Goal: Understand process/instructions: Learn about a topic

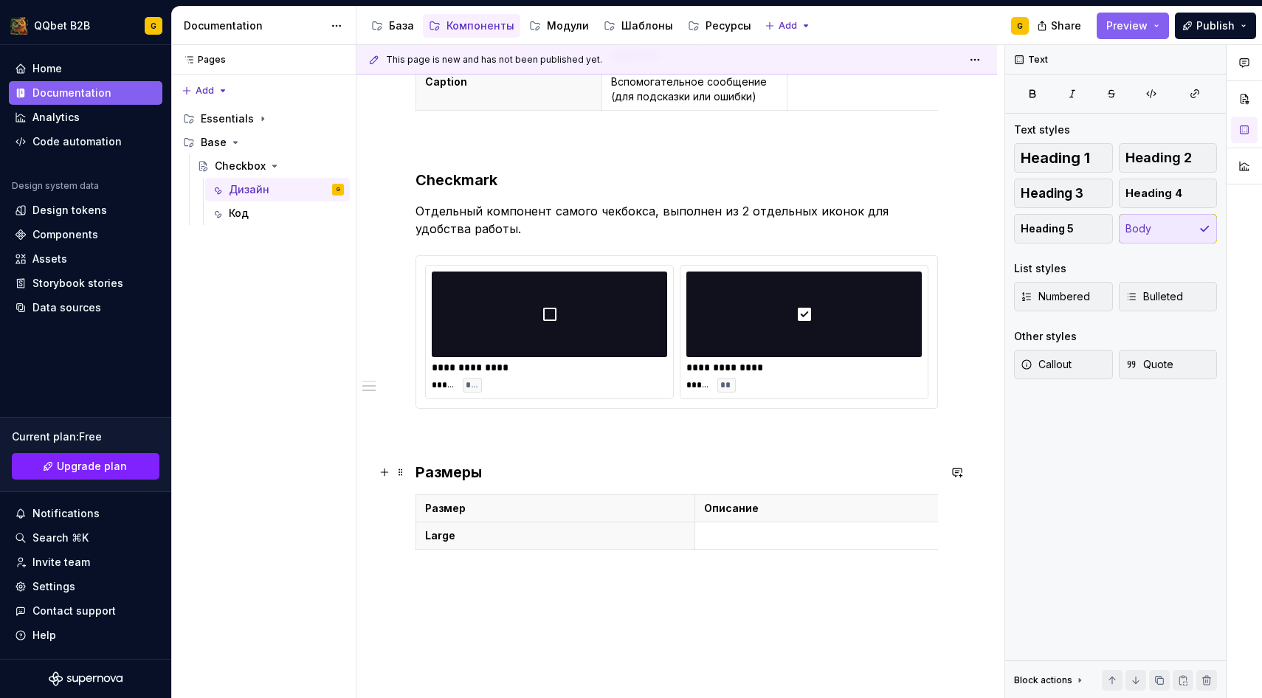
scroll to position [764, 0]
type textarea "*"
click at [707, 532] on p at bounding box center [834, 536] width 260 height 15
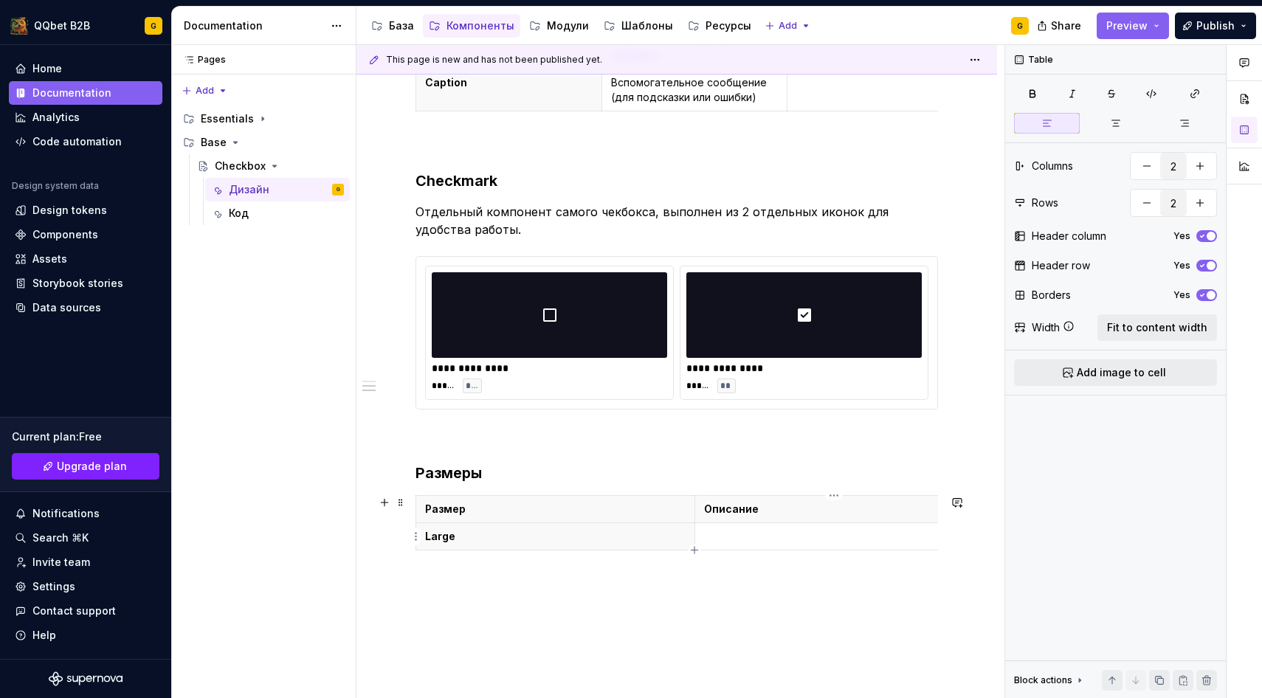
paste div
click at [685, 556] on div "Размер Описание Large стандартный размер" at bounding box center [676, 525] width 522 height 61
drag, startPoint x: 711, startPoint y: 539, endPoint x: 699, endPoint y: 539, distance: 11.8
click at [699, 539] on td "стандартный размер" at bounding box center [833, 536] width 279 height 27
click at [694, 553] on icon "button" at bounding box center [694, 550] width 7 height 7
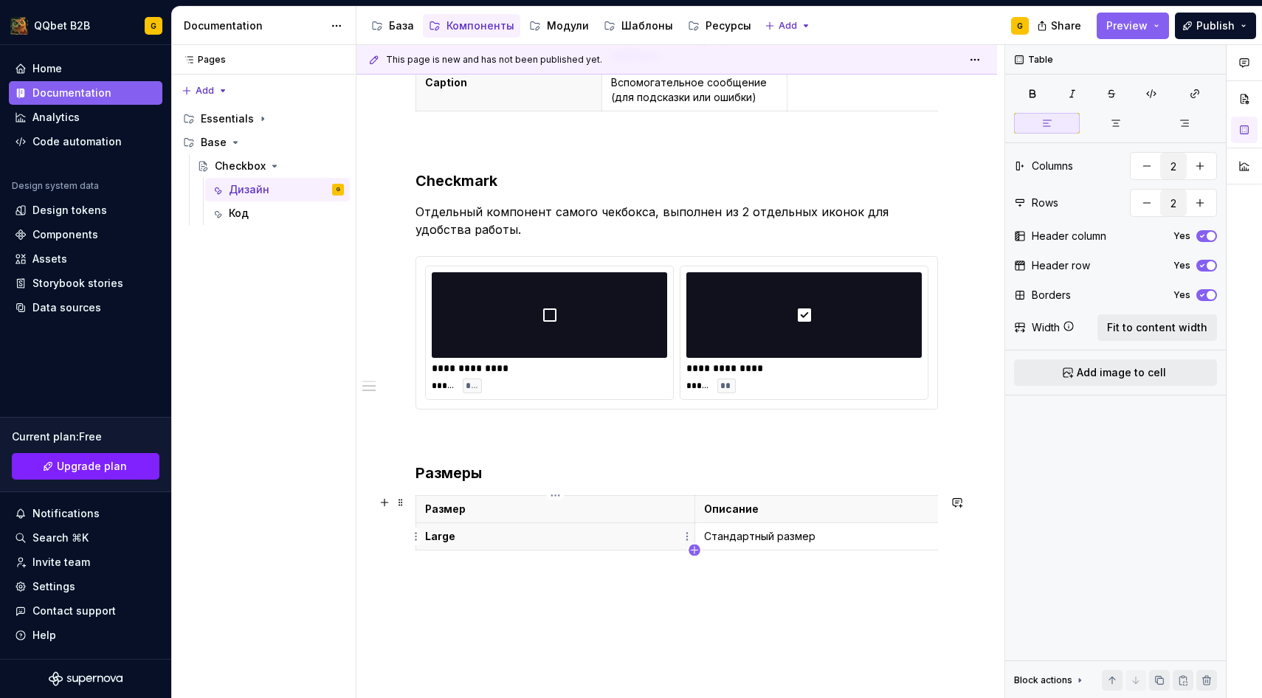
type input "3"
click at [508, 550] on th at bounding box center [555, 563] width 279 height 27
click at [739, 574] on td at bounding box center [833, 563] width 279 height 27
click at [707, 563] on p "компактная версия для таблиц" at bounding box center [834, 563] width 260 height 15
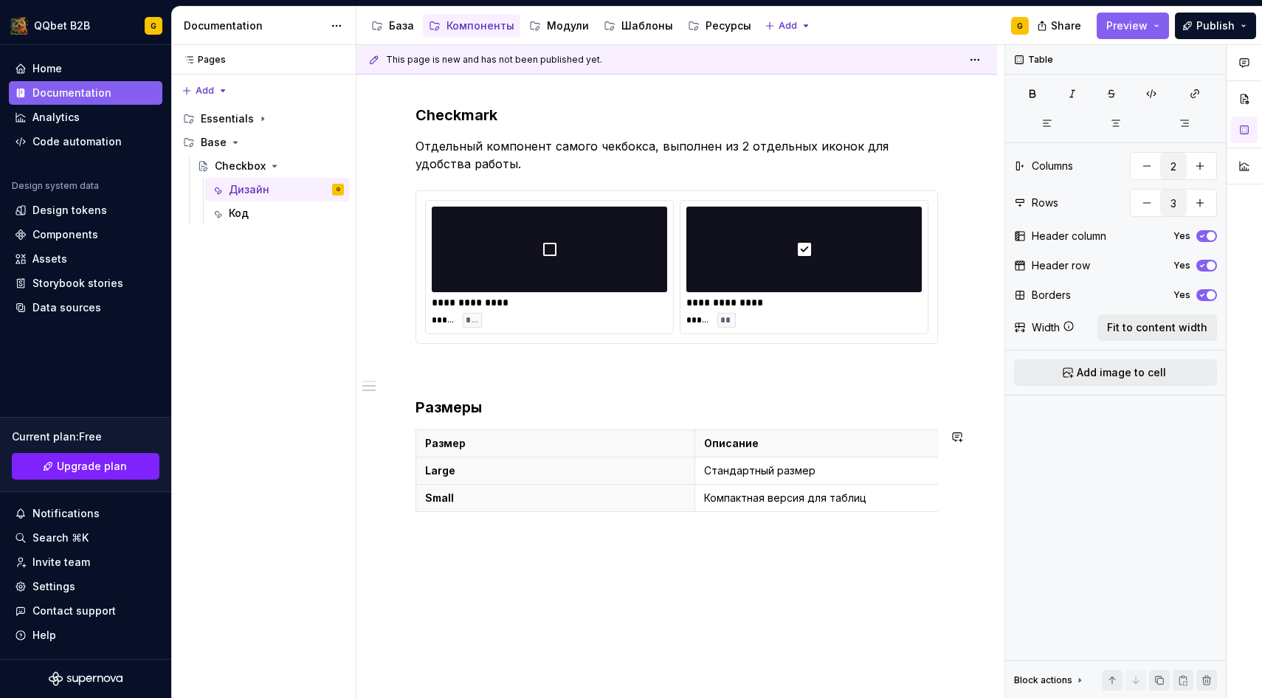
scroll to position [876, 0]
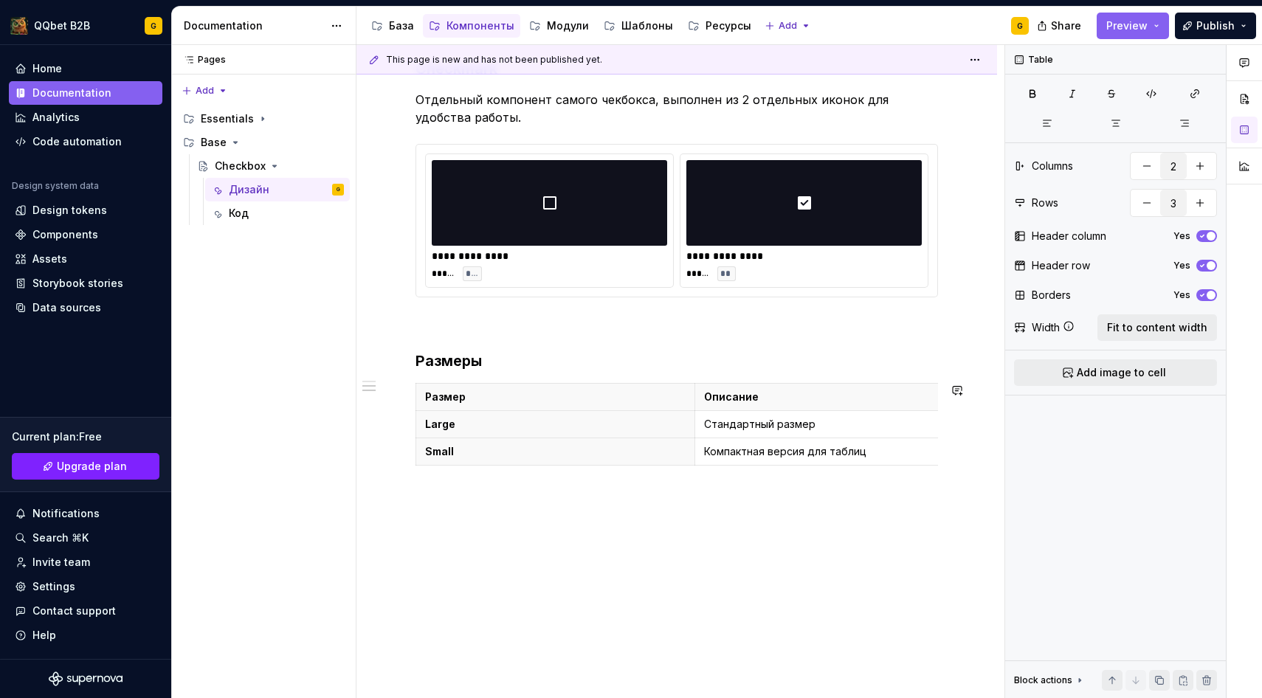
click at [544, 519] on div "**********" at bounding box center [676, 57] width 640 height 1283
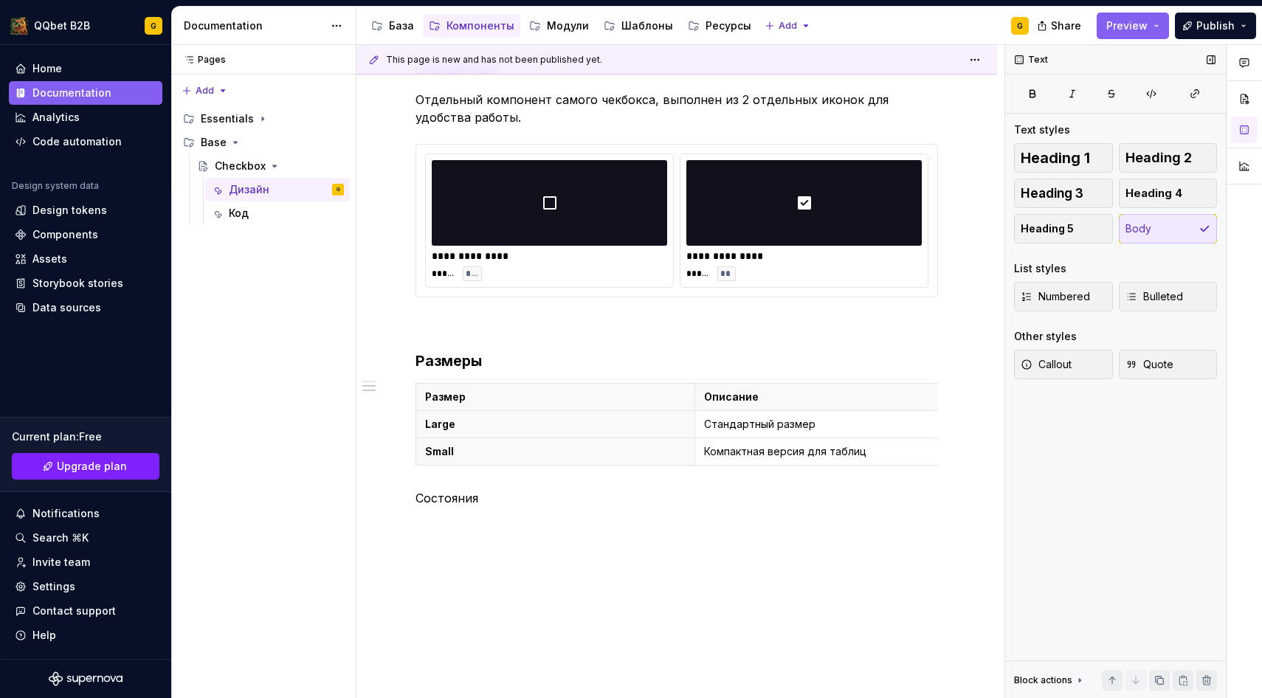
click at [1047, 177] on div "Heading 1 Heading 2 Heading 3 Heading 4 Heading 5 Body" at bounding box center [1115, 193] width 203 height 100
click at [1046, 181] on button "Heading 3" at bounding box center [1063, 194] width 99 height 30
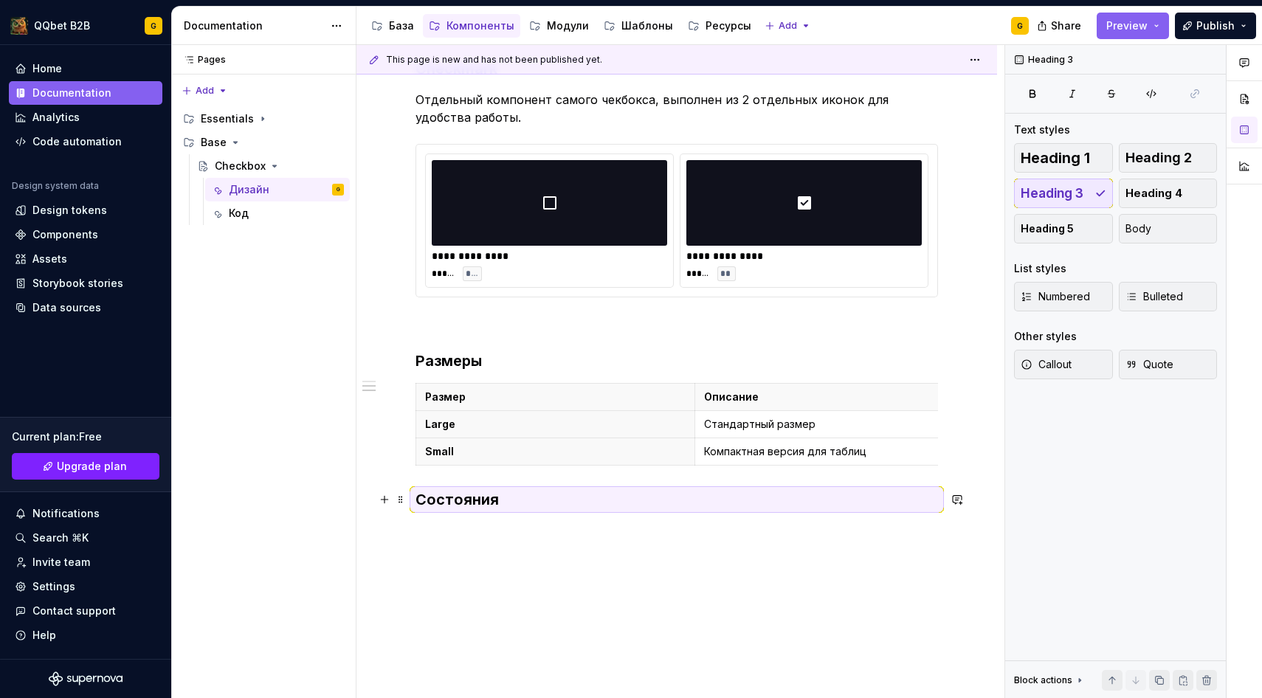
click at [410, 503] on div "**********" at bounding box center [676, 76] width 640 height 1321
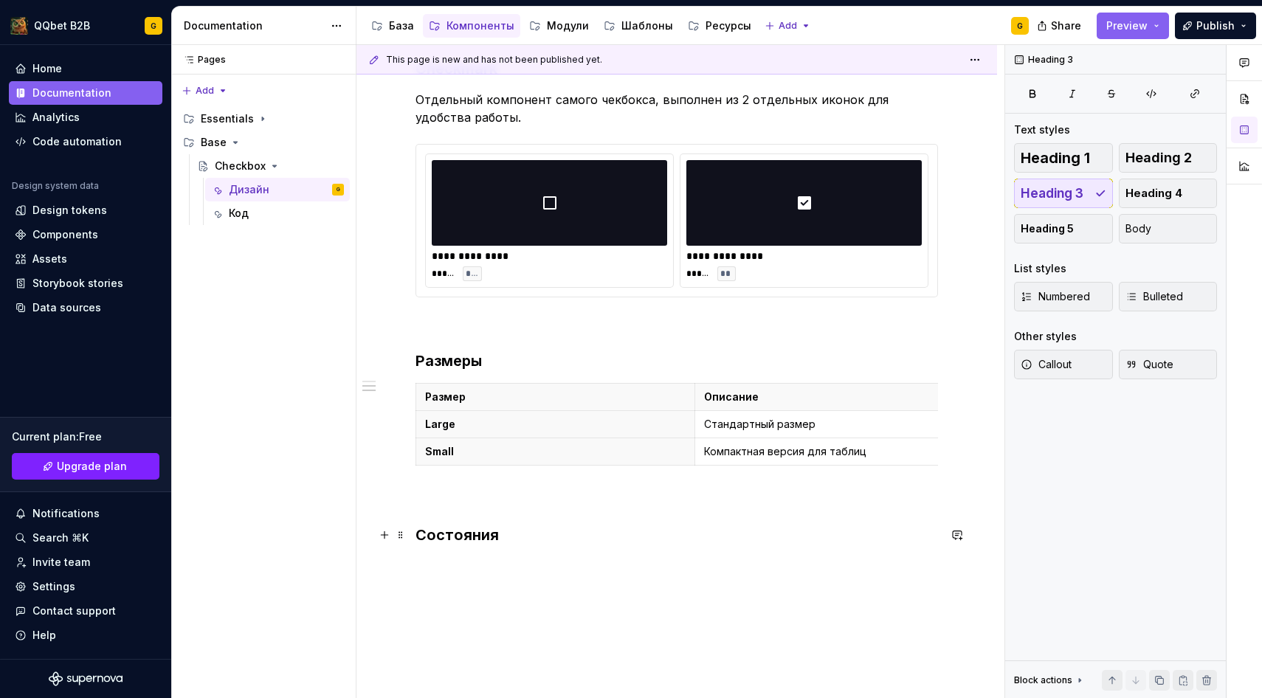
click at [590, 540] on h3 "Состояния" at bounding box center [676, 535] width 522 height 21
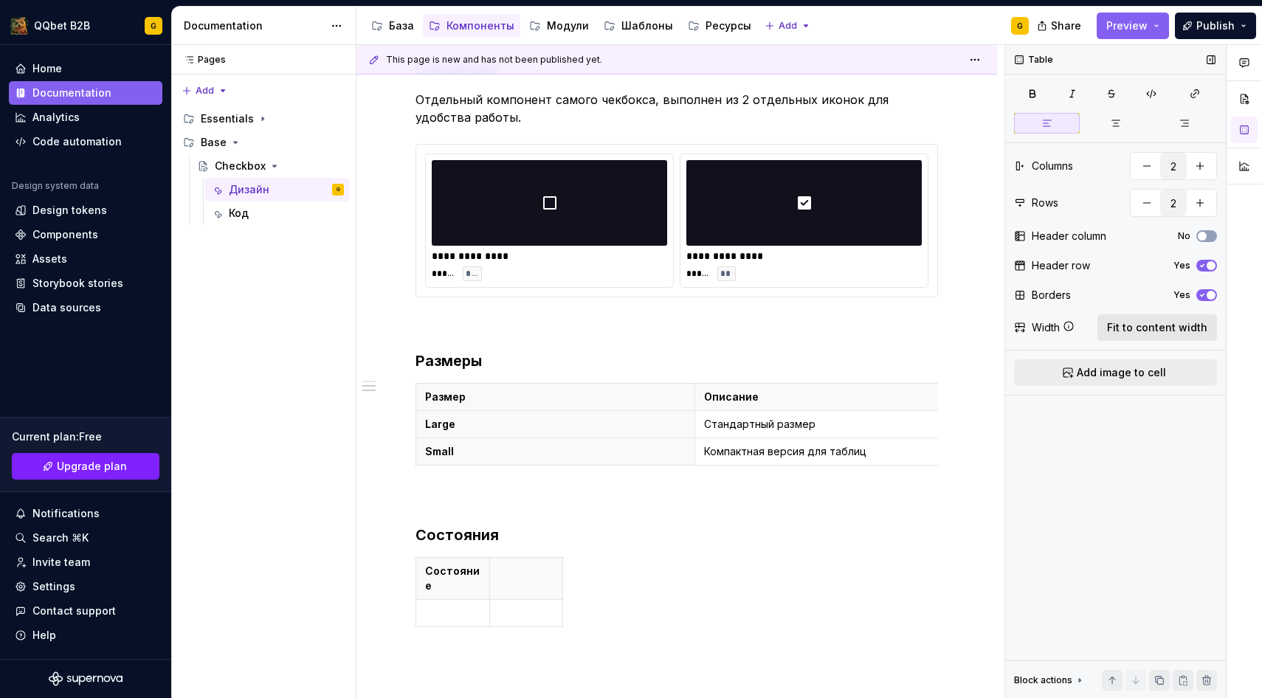
click at [1125, 314] on button "Fit to content width" at bounding box center [1157, 327] width 120 height 27
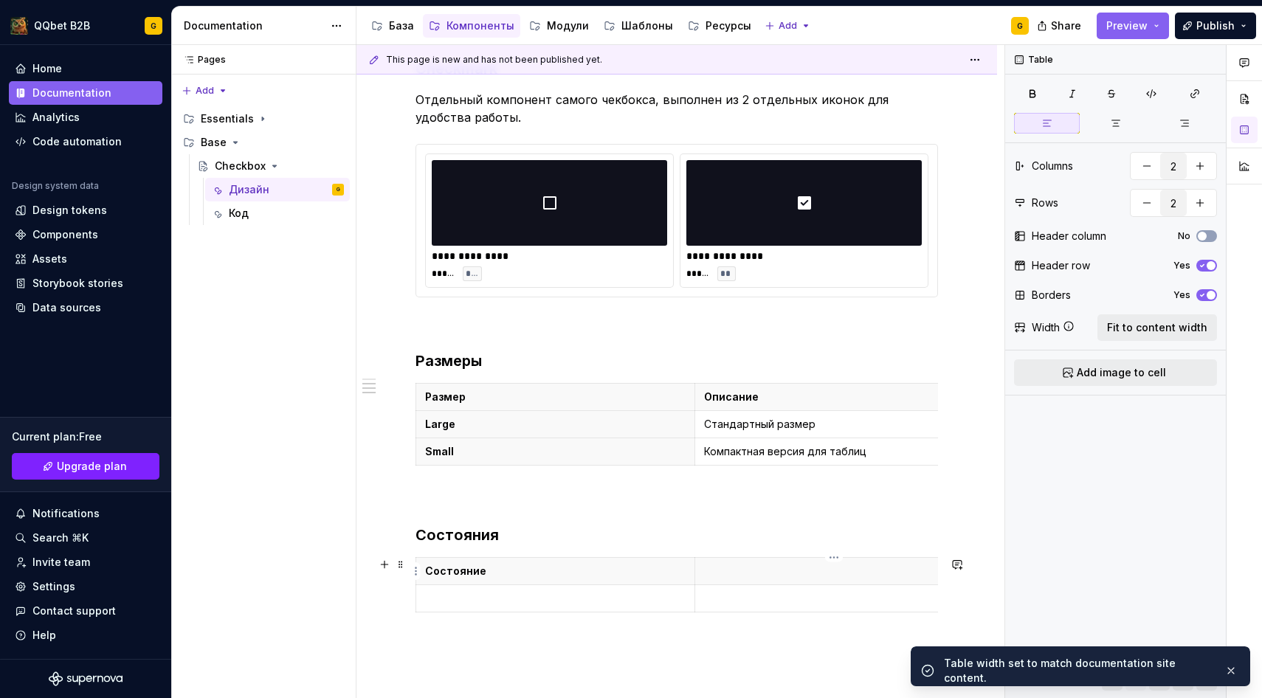
click at [758, 571] on p at bounding box center [834, 571] width 260 height 15
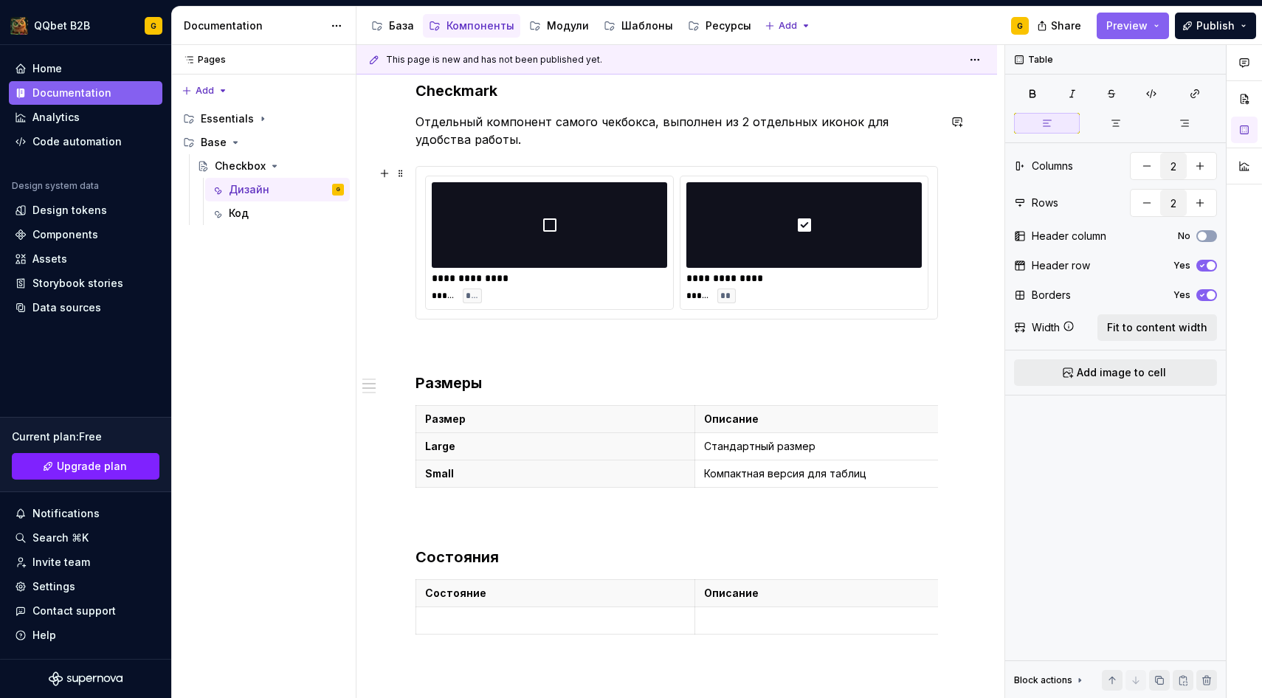
scroll to position [902, 0]
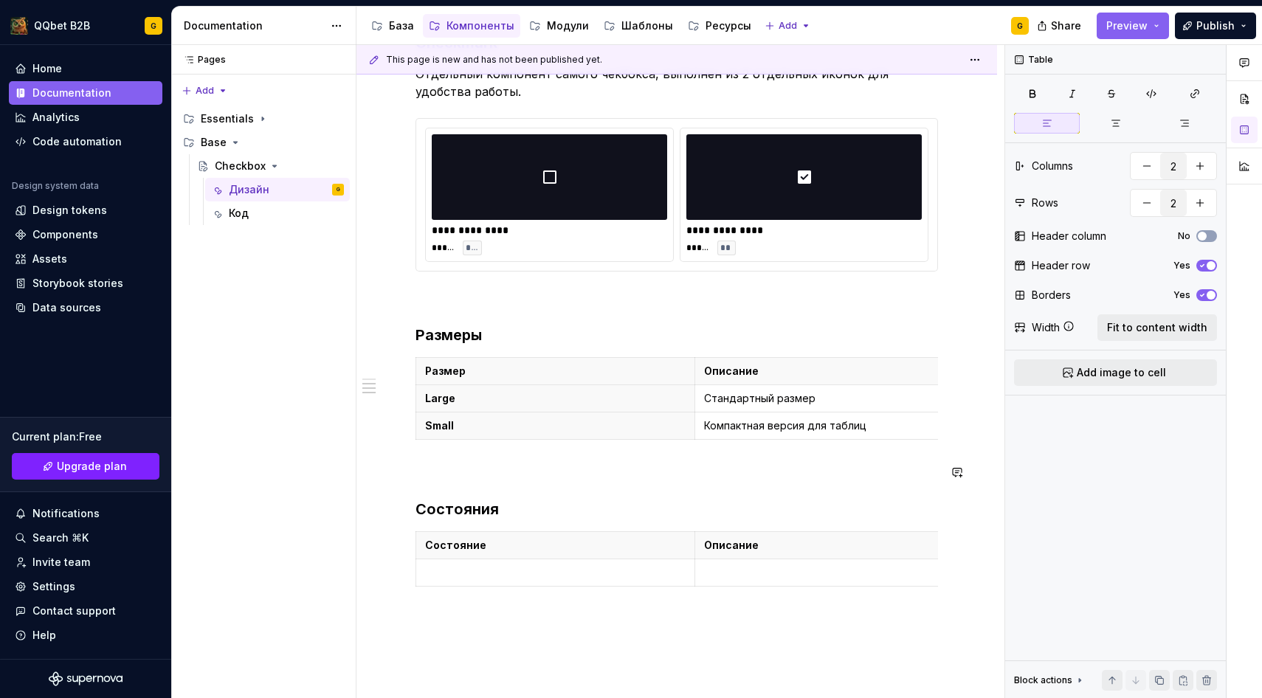
click at [451, 460] on div "**********" at bounding box center [676, 8] width 522 height 1167
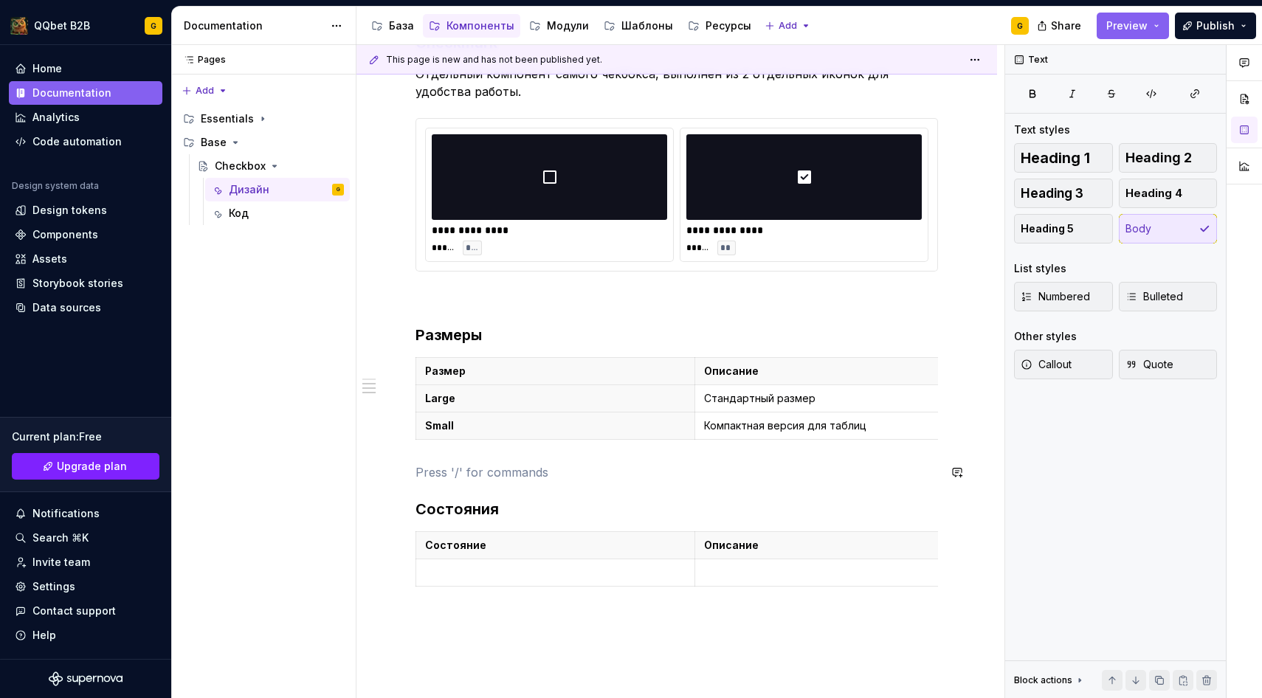
click at [454, 456] on div "**********" at bounding box center [676, 8] width 522 height 1167
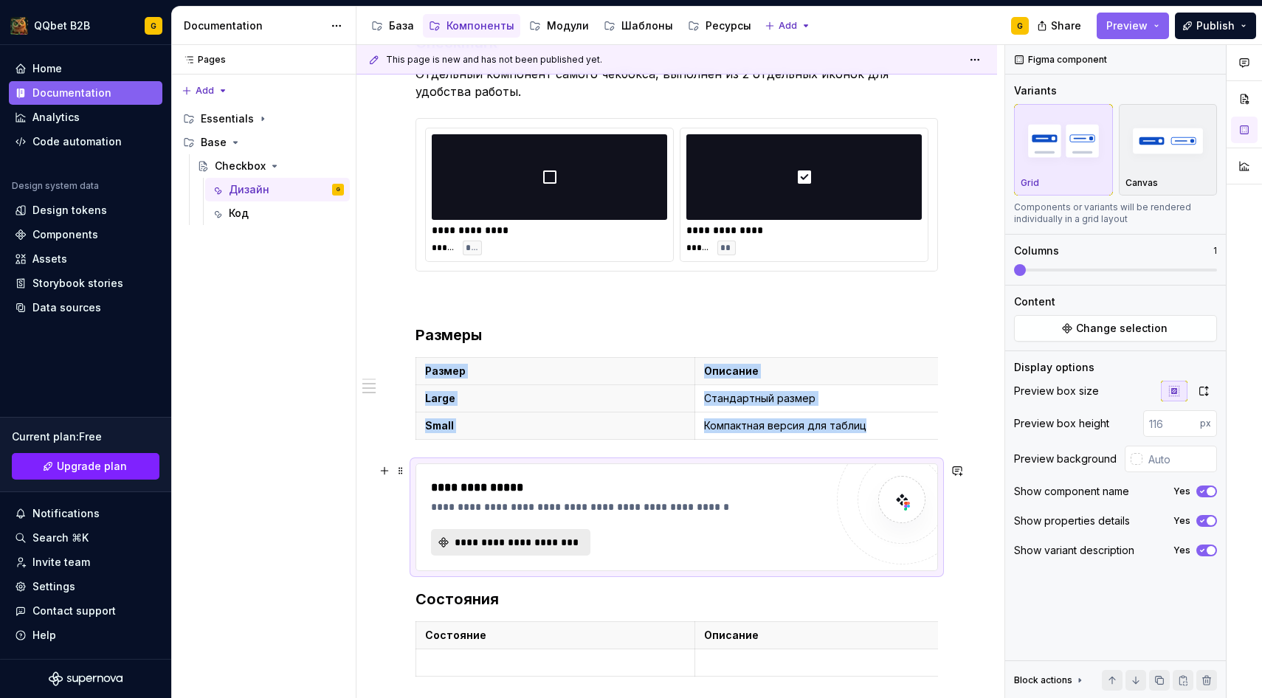
click at [497, 542] on span "**********" at bounding box center [516, 542] width 128 height 15
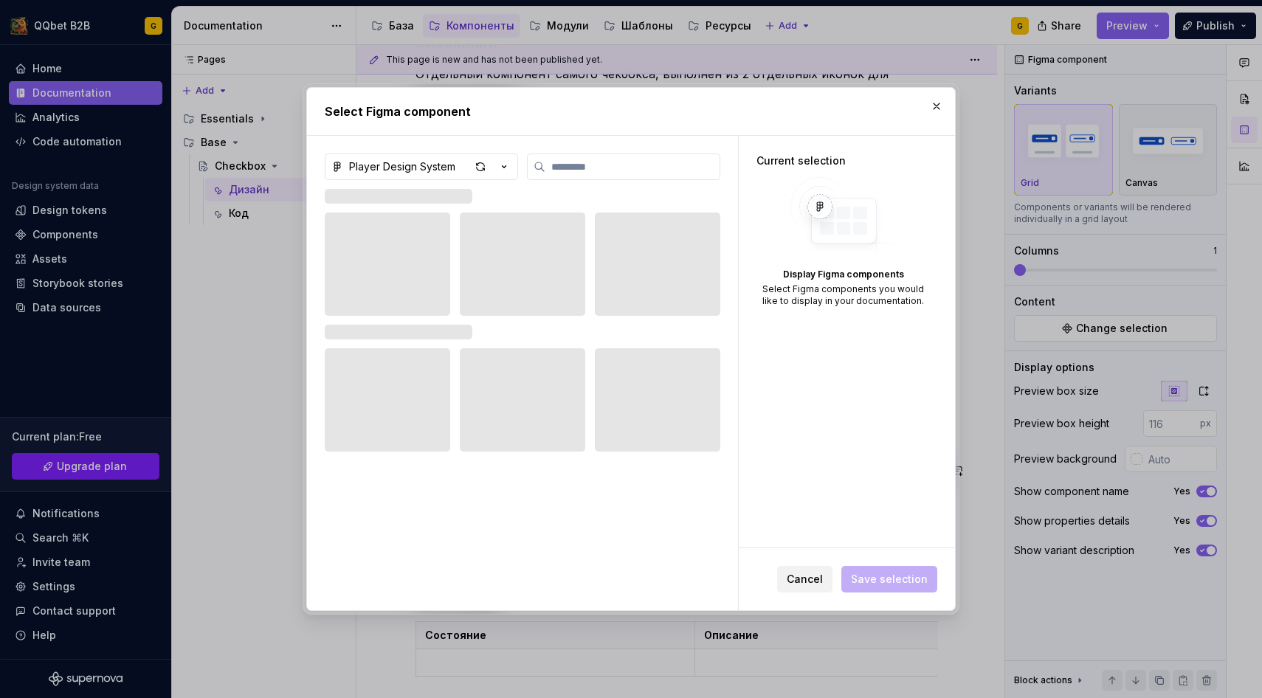
type textarea "*"
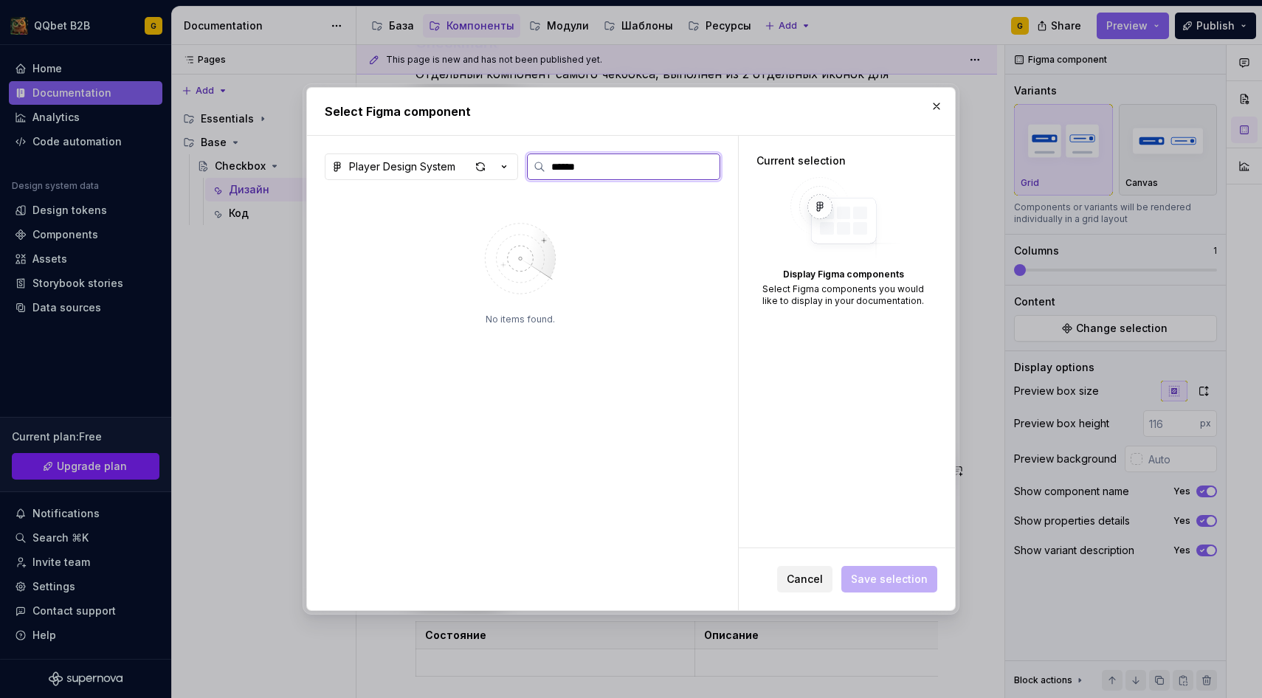
type input "******"
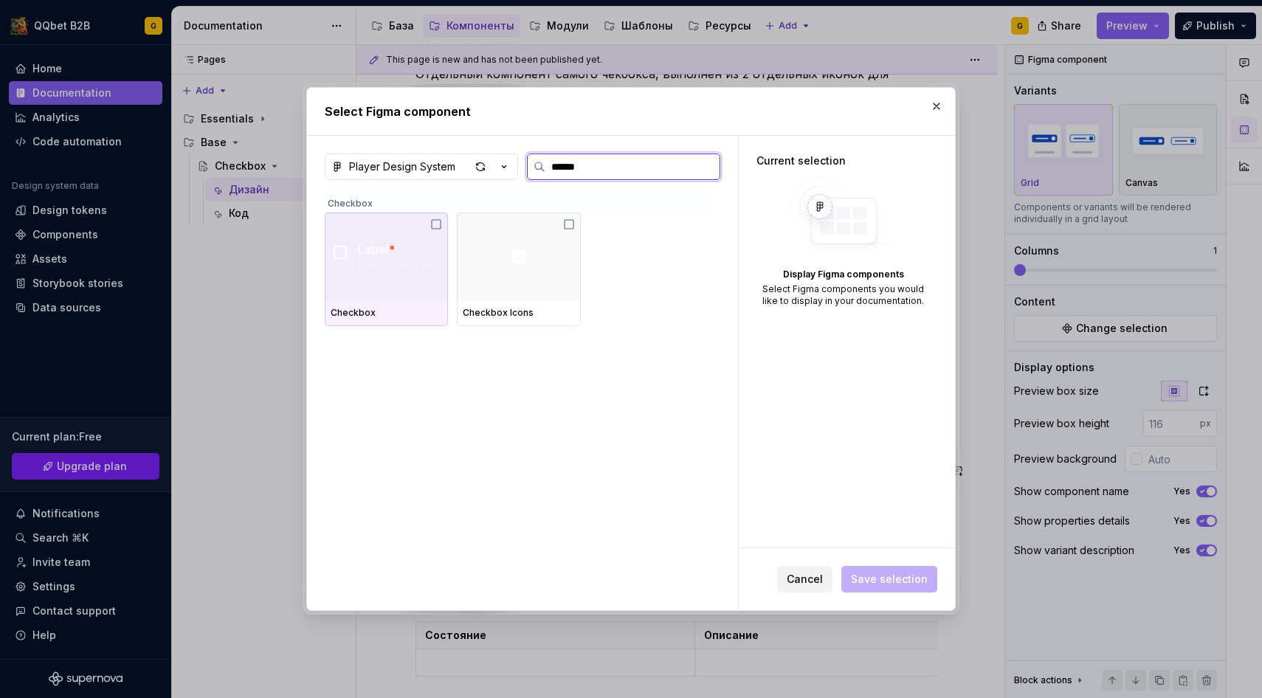
click at [397, 260] on img at bounding box center [386, 256] width 111 height 27
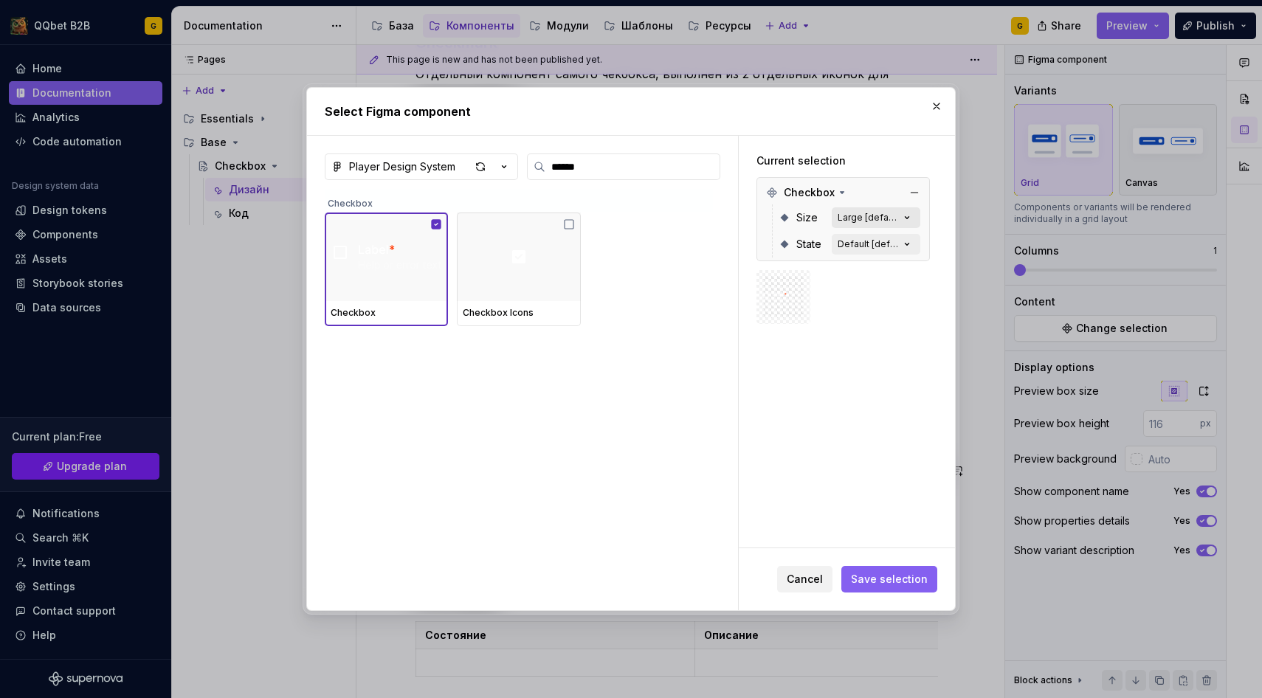
click at [879, 216] on div "Large [default]" at bounding box center [868, 218] width 62 height 12
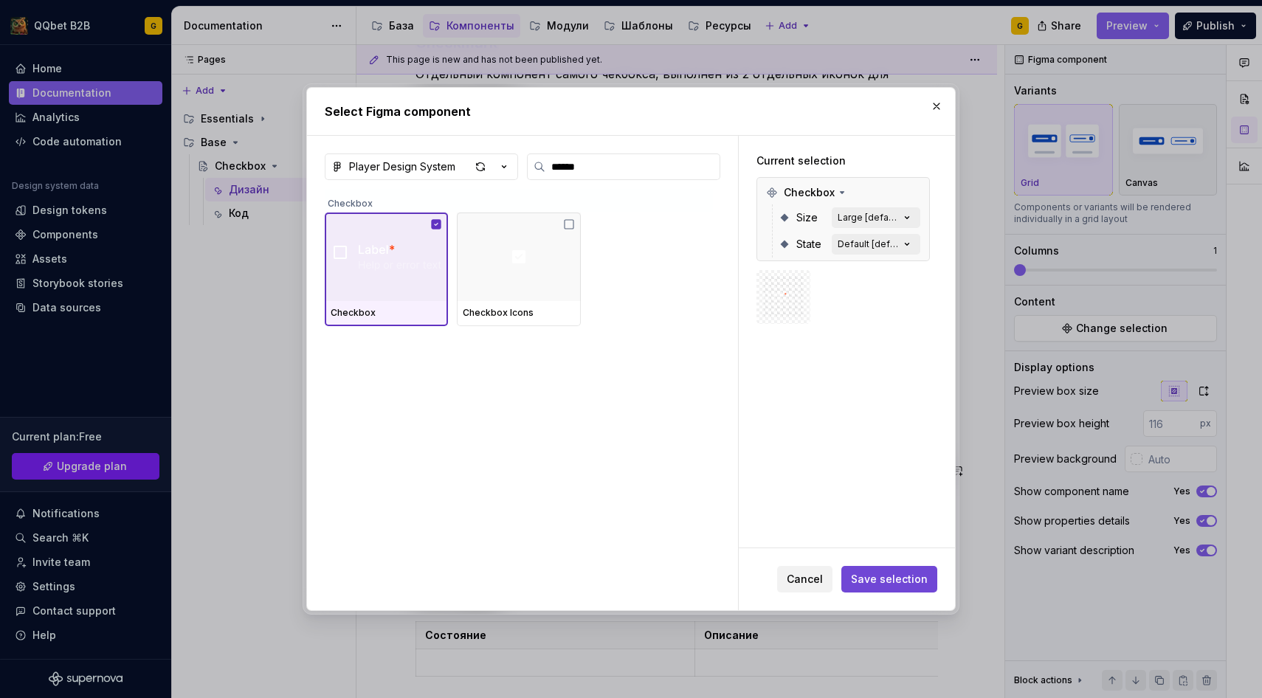
click at [902, 586] on button "Save selection" at bounding box center [889, 579] width 96 height 27
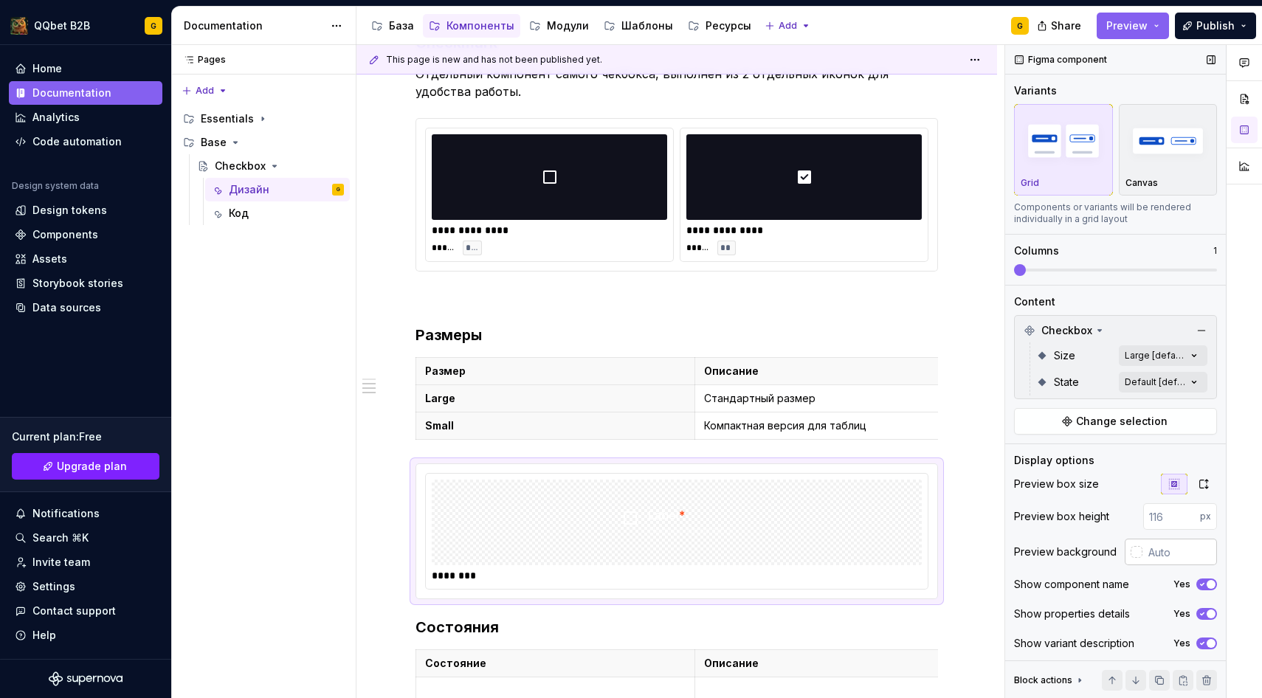
click at [1158, 561] on input "text" at bounding box center [1179, 552] width 75 height 27
paste input "10111C"
type input "#10111C"
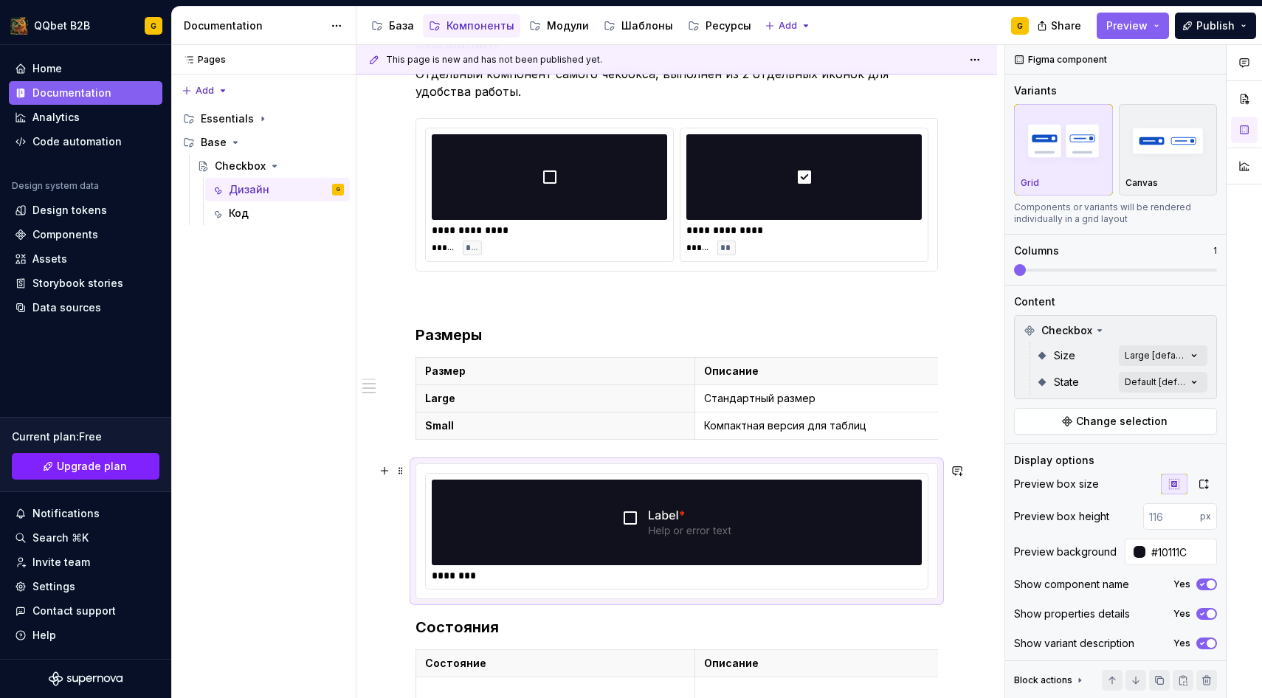
click at [743, 557] on div at bounding box center [677, 523] width 490 height 86
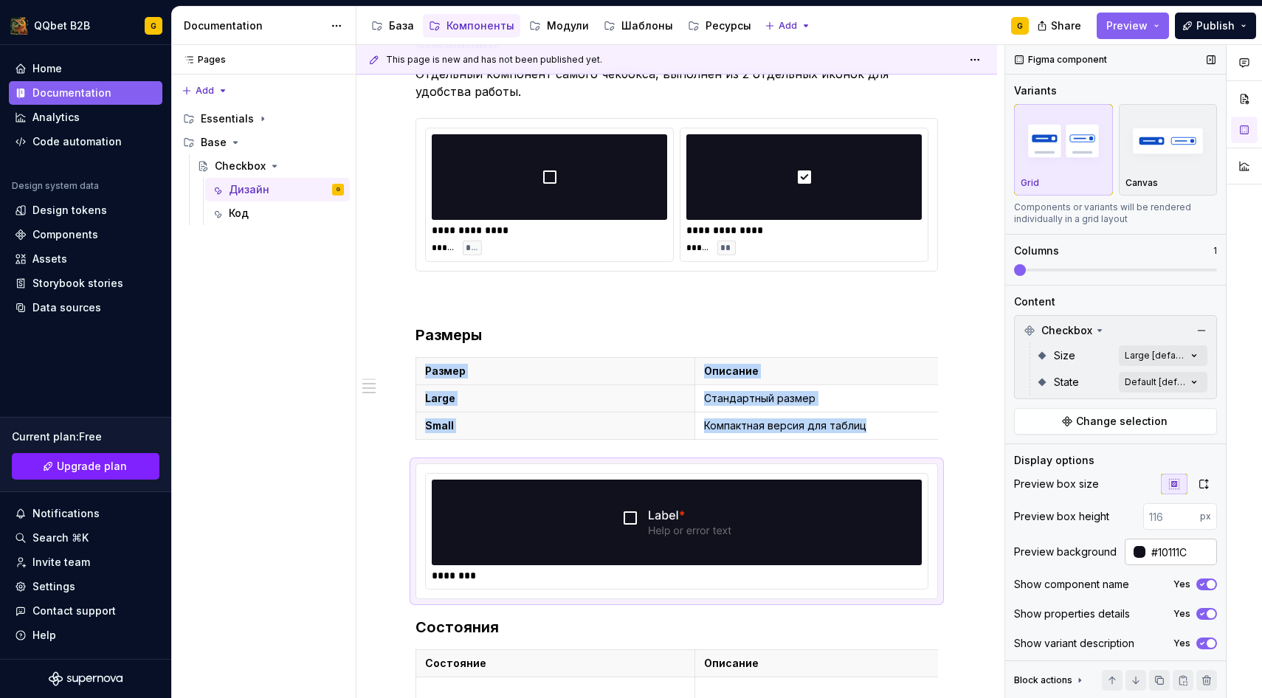
scroll to position [2, 0]
click at [1213, 94] on div "Variants" at bounding box center [1115, 88] width 203 height 15
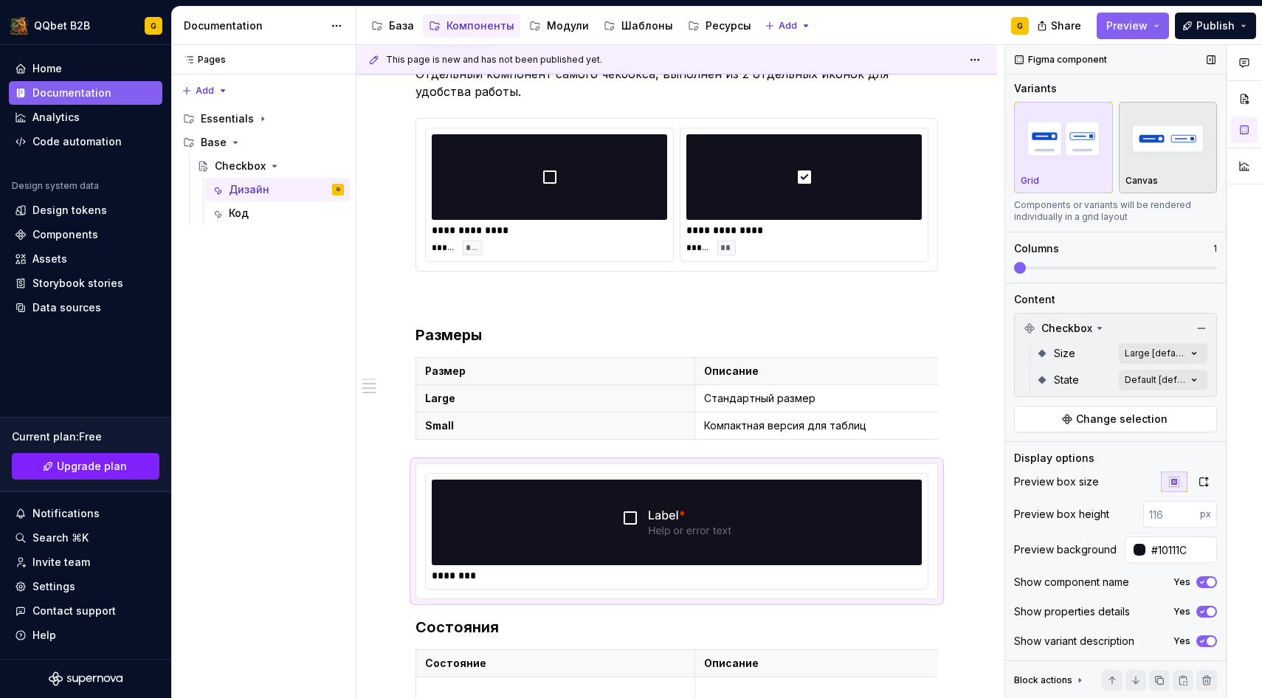
click at [1172, 147] on img "button" at bounding box center [1168, 138] width 86 height 54
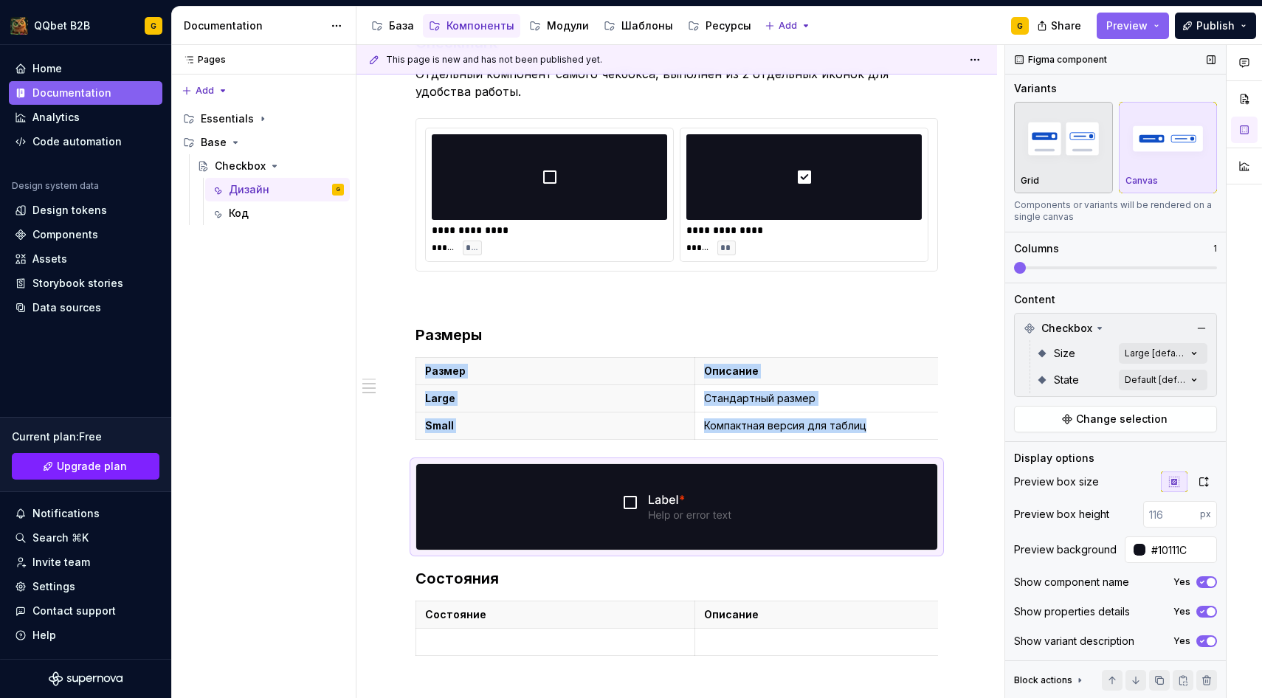
click at [1102, 142] on img "button" at bounding box center [1063, 138] width 86 height 54
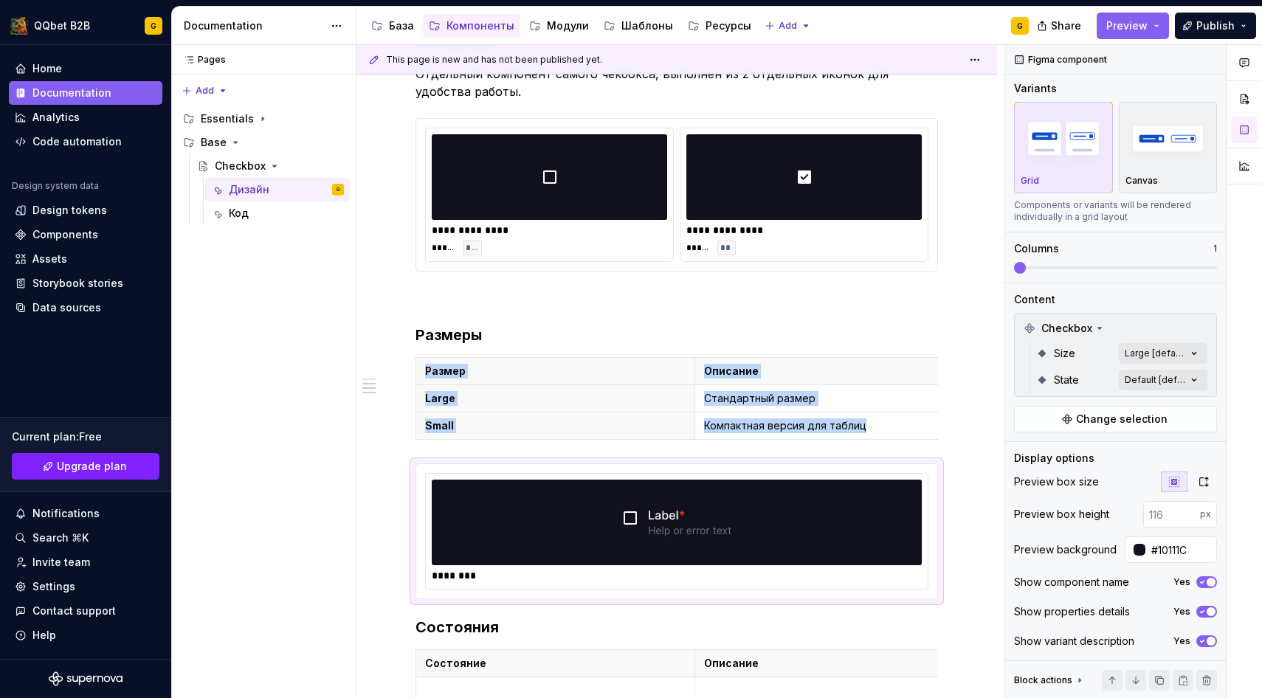
click at [1173, 357] on div "Comments Open comments No comments yet Select ‘Comment’ from the block context …" at bounding box center [1133, 372] width 257 height 654
click at [1178, 382] on icon "button" at bounding box center [1183, 379] width 12 height 9
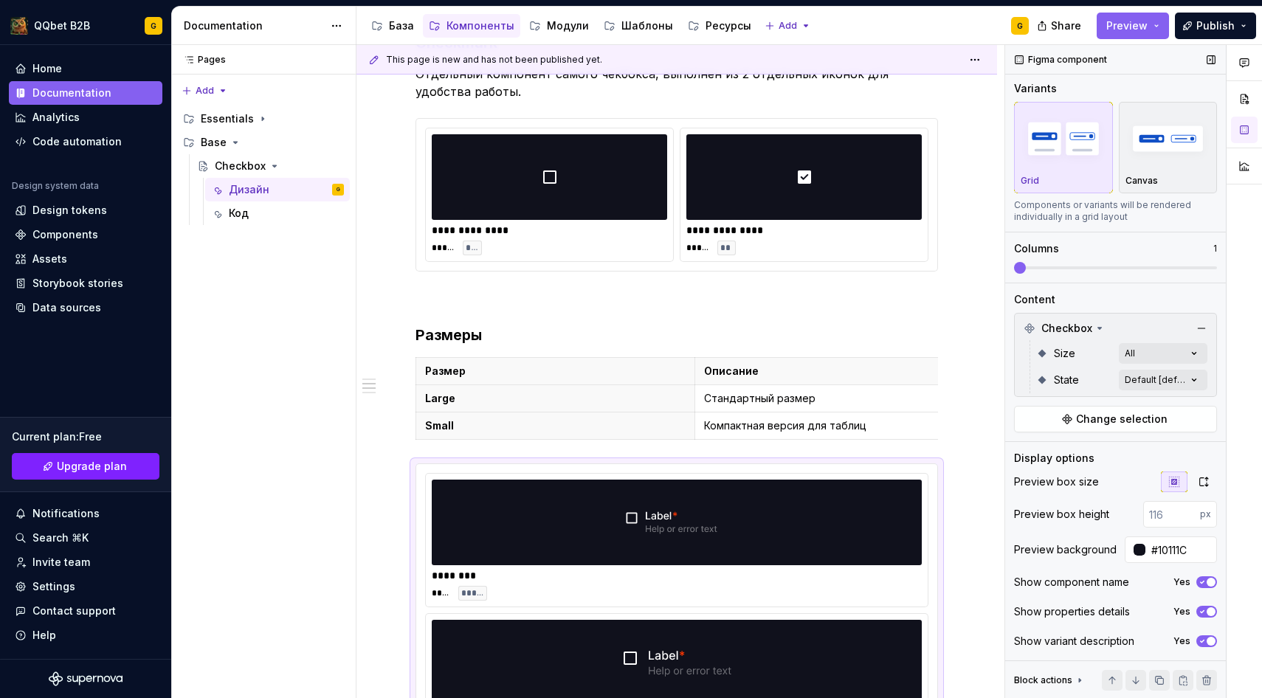
drag, startPoint x: 1020, startPoint y: 265, endPoint x: 1079, endPoint y: 265, distance: 59.0
click at [1079, 265] on div "Comments Open comments No comments yet Select ‘Comment’ from the block context …" at bounding box center [1133, 372] width 257 height 654
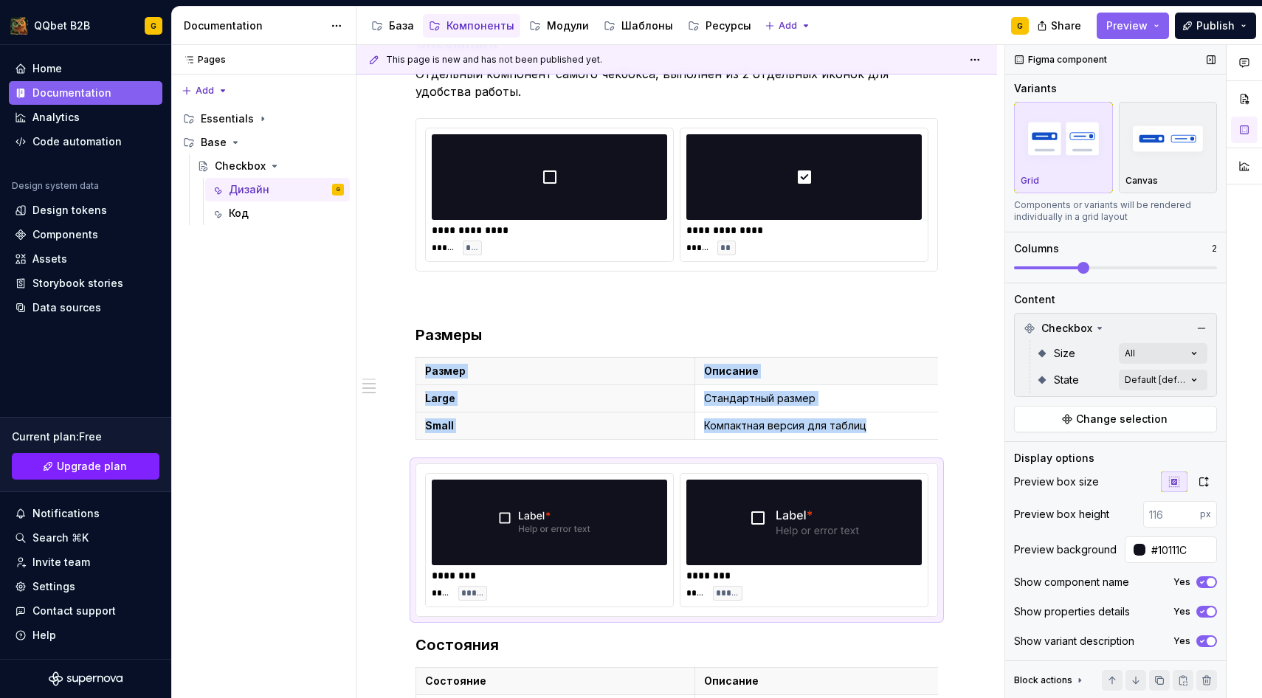
click at [1077, 263] on span at bounding box center [1083, 268] width 12 height 12
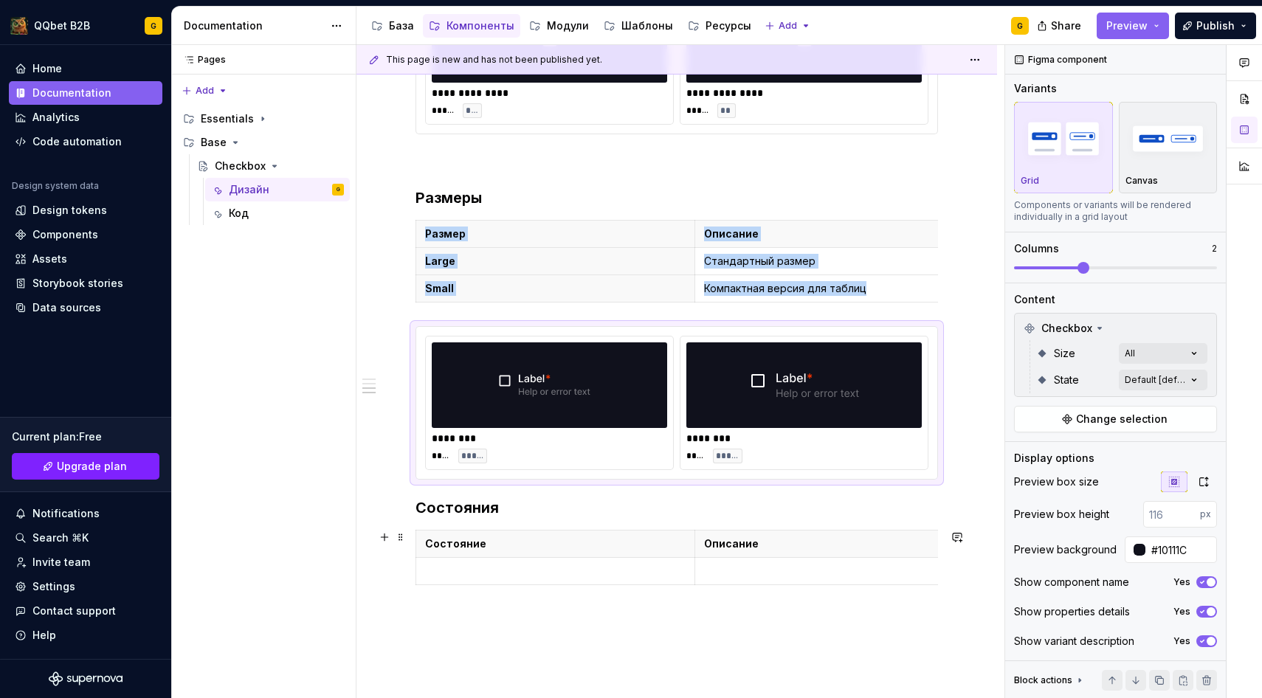
scroll to position [1040, 0]
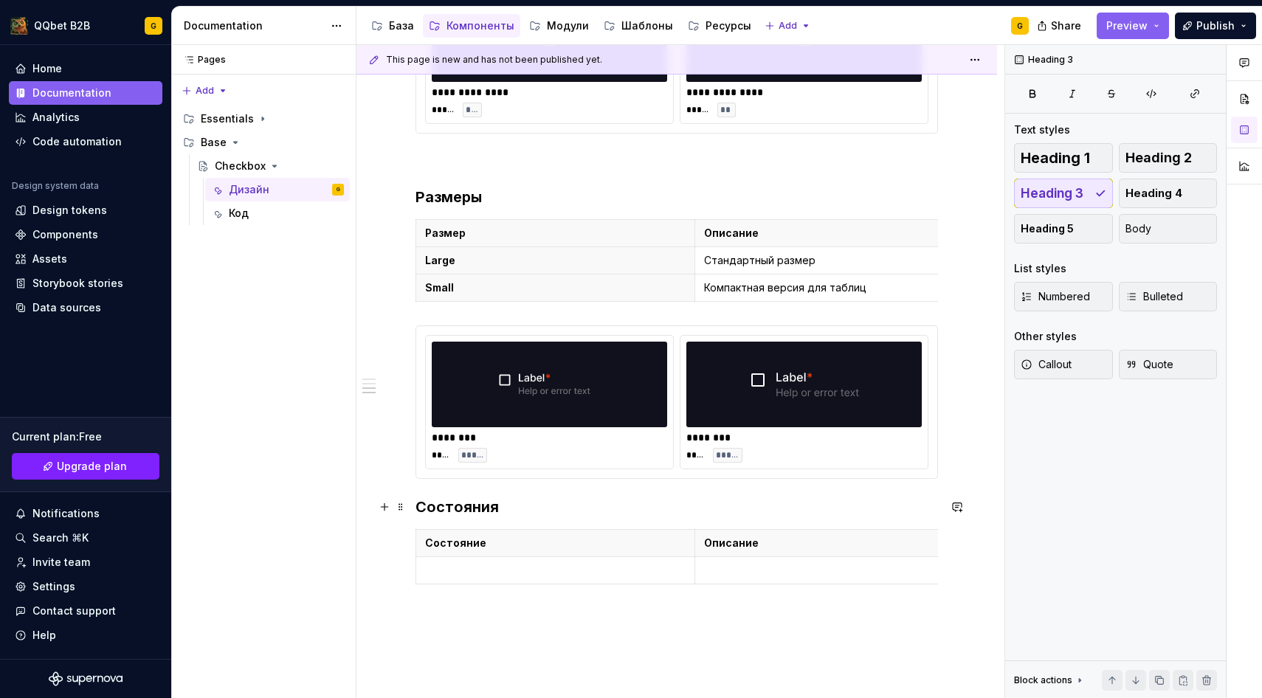
click at [421, 507] on h3 "Состояния" at bounding box center [676, 507] width 522 height 21
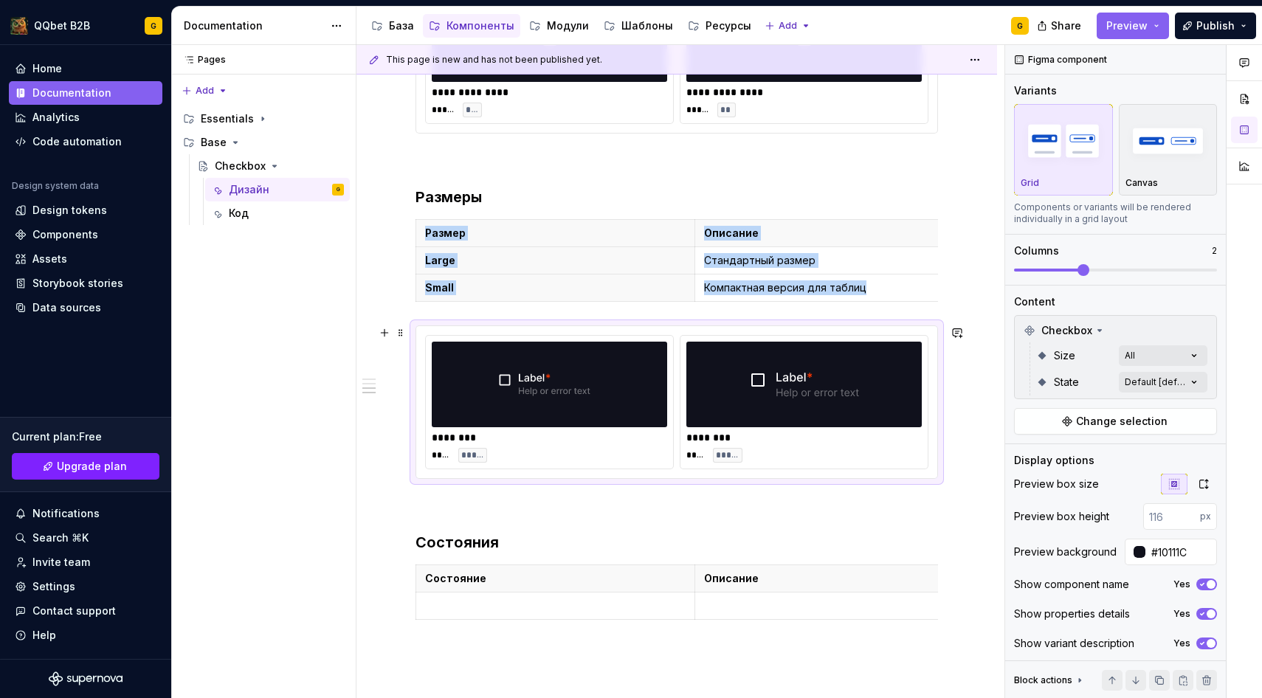
click at [547, 446] on div "******** **** *****" at bounding box center [549, 446] width 235 height 32
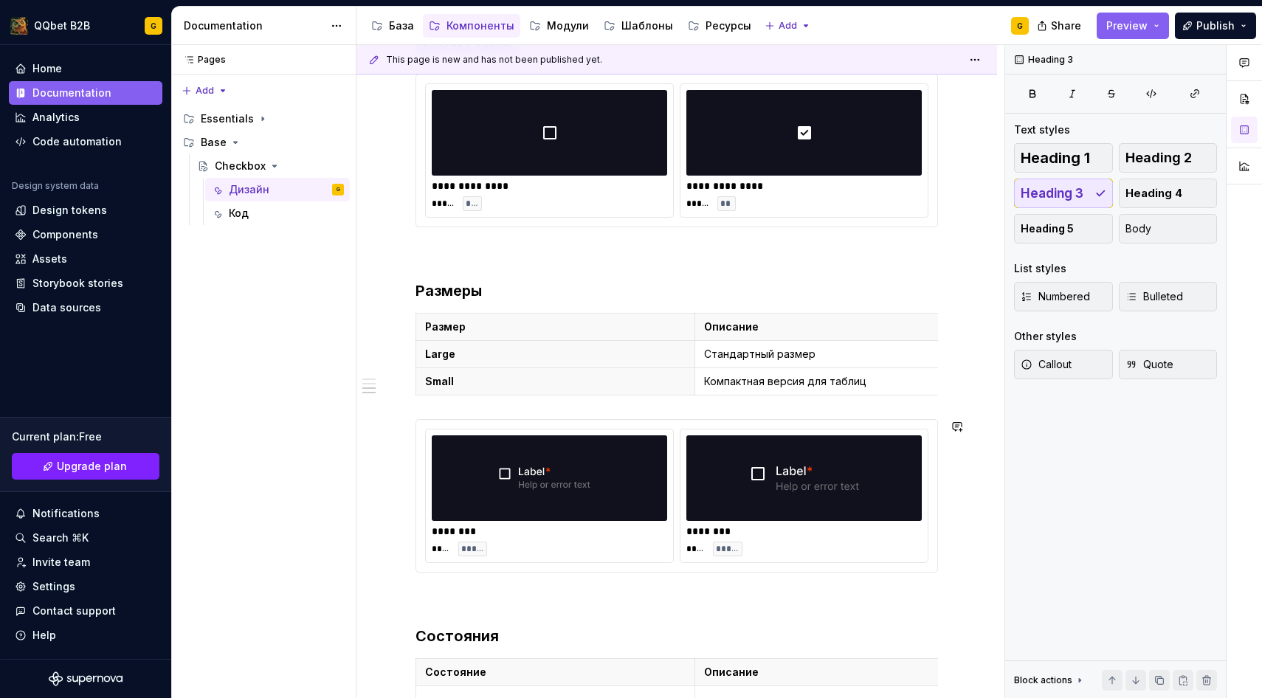
scroll to position [1070, 0]
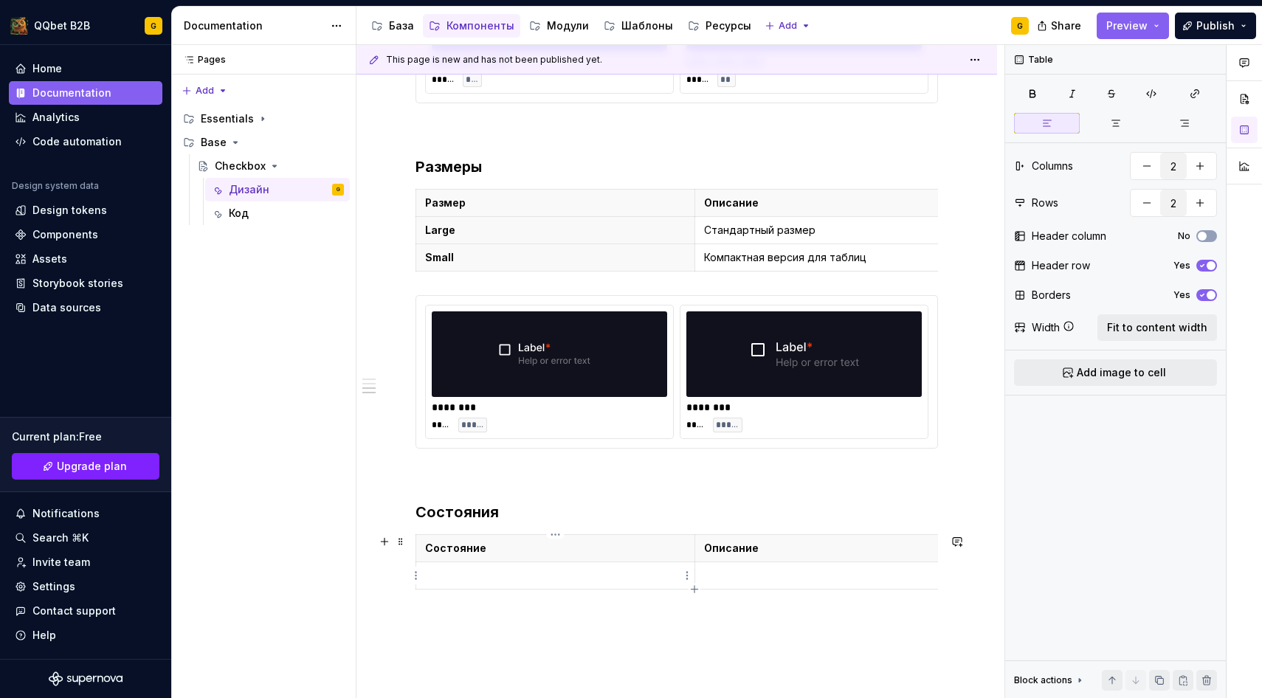
click at [476, 583] on td at bounding box center [555, 575] width 279 height 27
click at [1209, 232] on button "No" at bounding box center [1206, 236] width 21 height 12
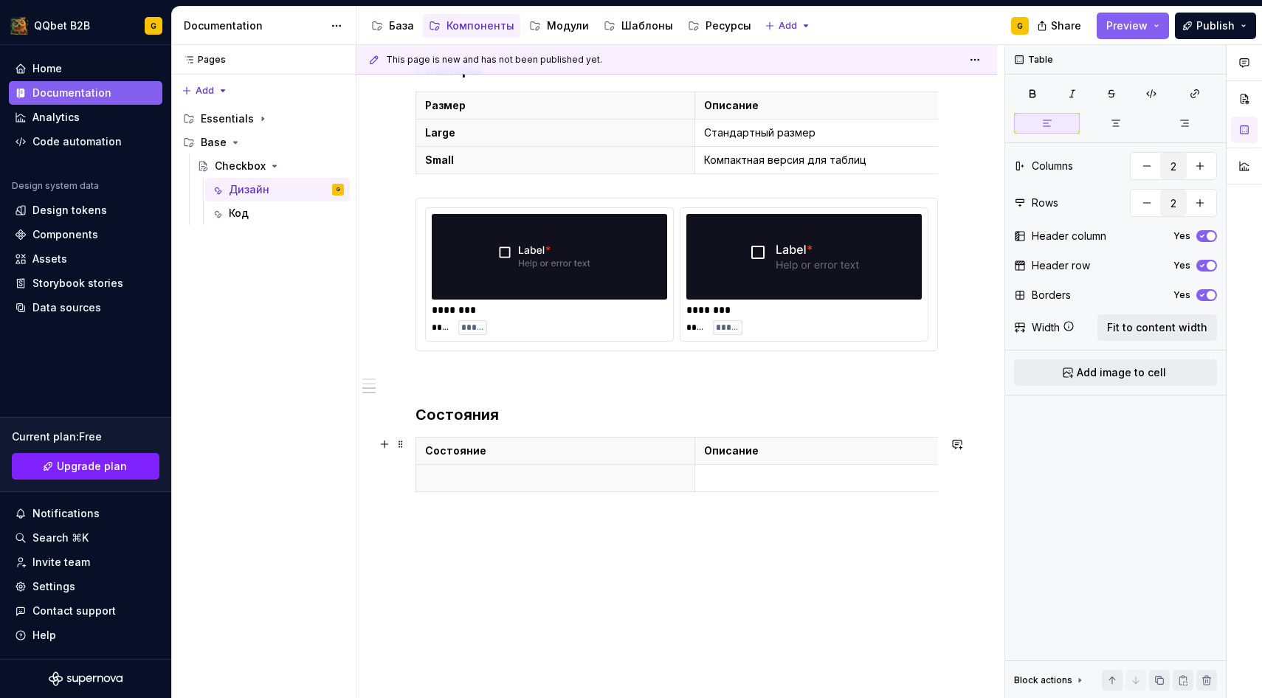
scroll to position [1184, 0]
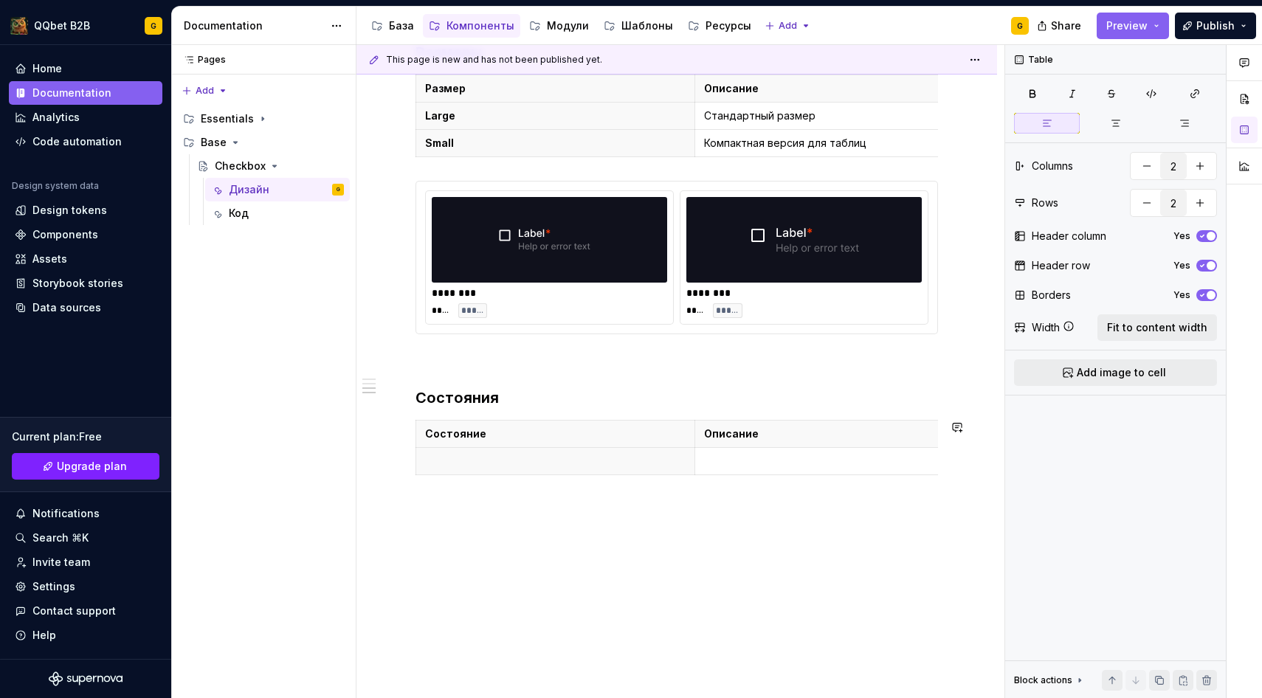
click at [523, 521] on div "**********" at bounding box center [680, 372] width 648 height 654
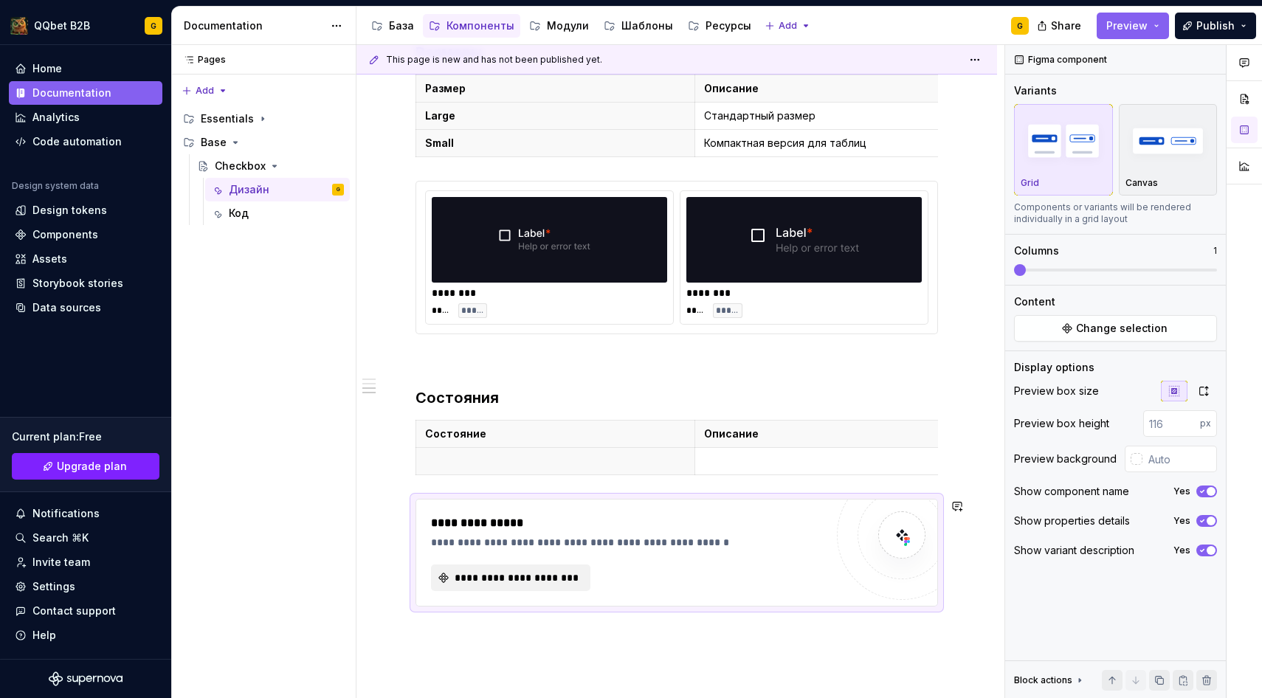
click at [518, 595] on div "**********" at bounding box center [676, 552] width 521 height 106
click at [518, 584] on span "**********" at bounding box center [516, 577] width 128 height 15
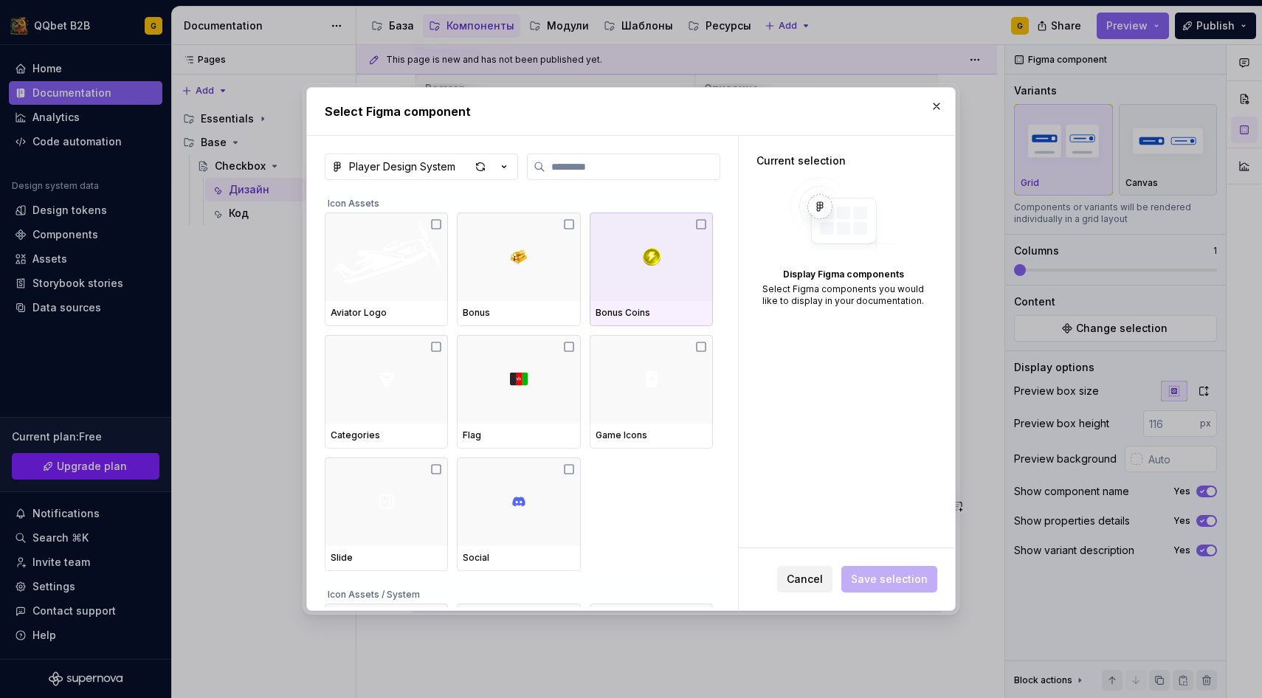
type textarea "*"
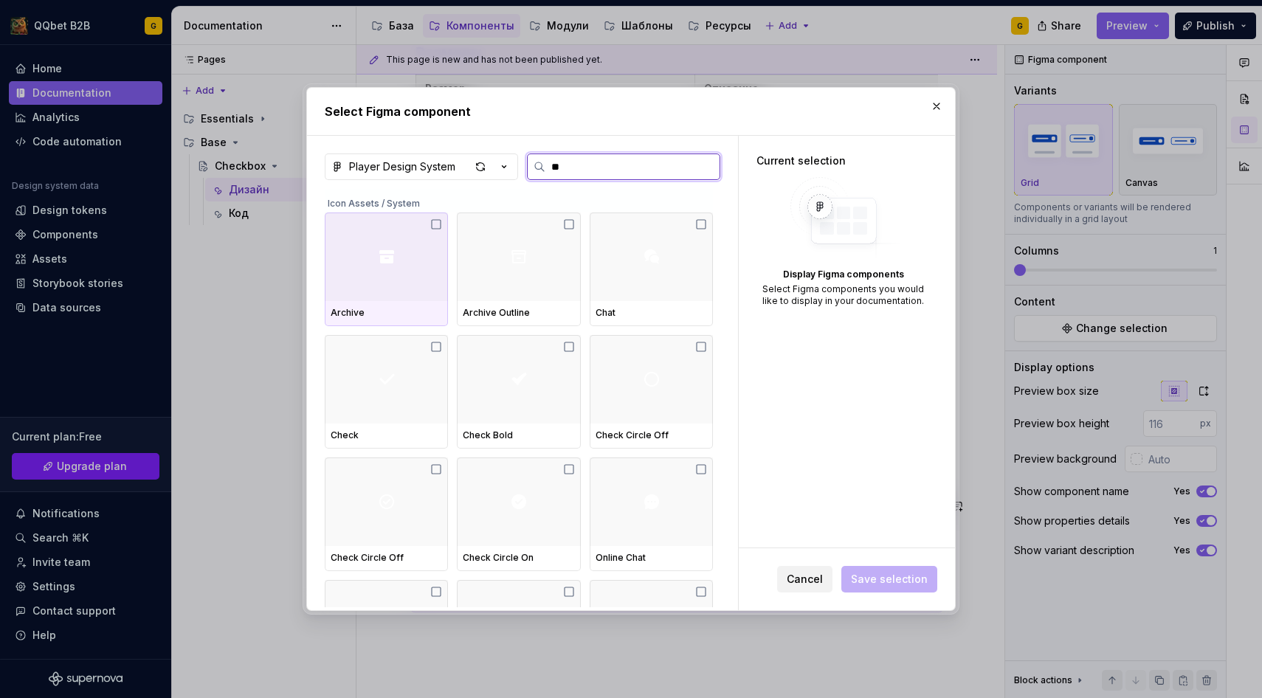
type input "***"
type textarea "*"
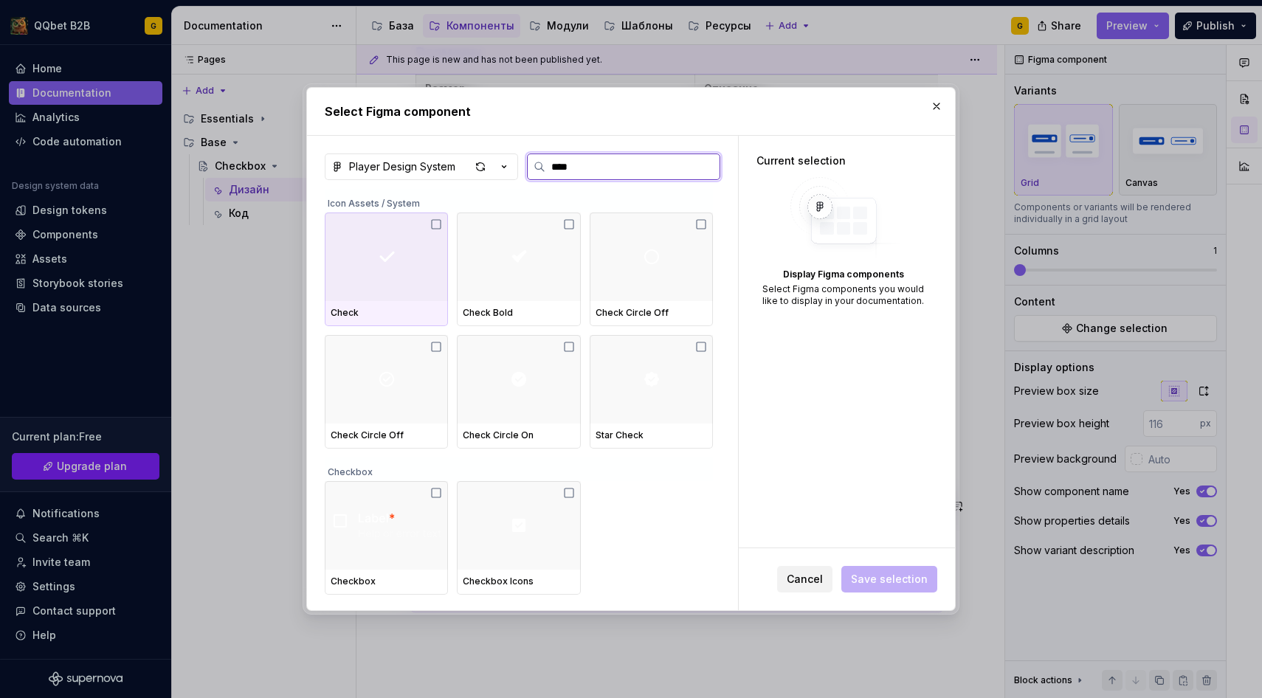
type input "*****"
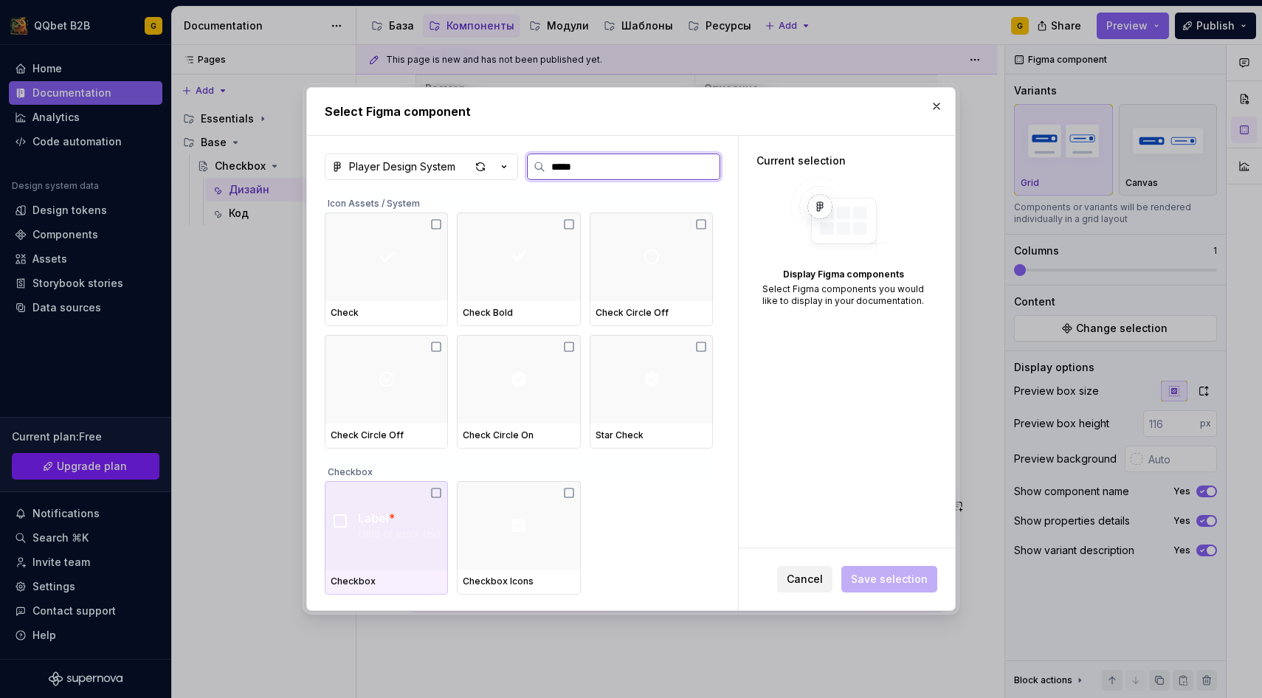
click at [376, 528] on img at bounding box center [386, 525] width 111 height 27
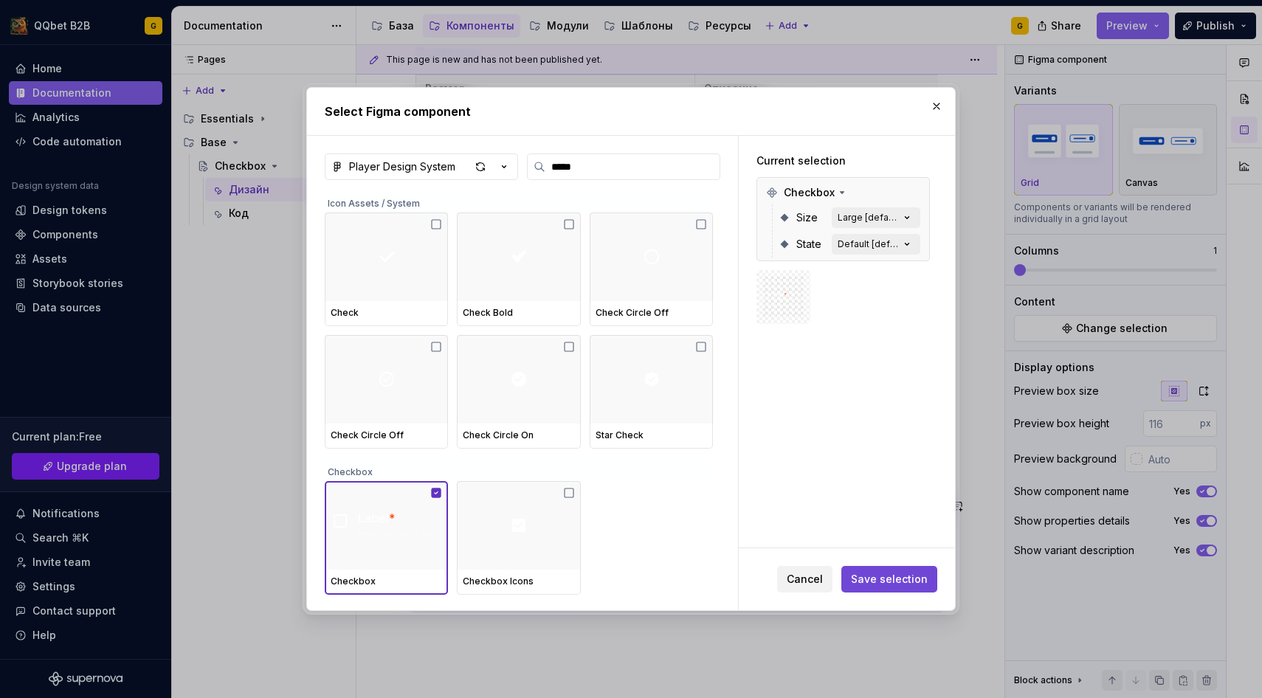
click at [871, 571] on button "Save selection" at bounding box center [889, 579] width 96 height 27
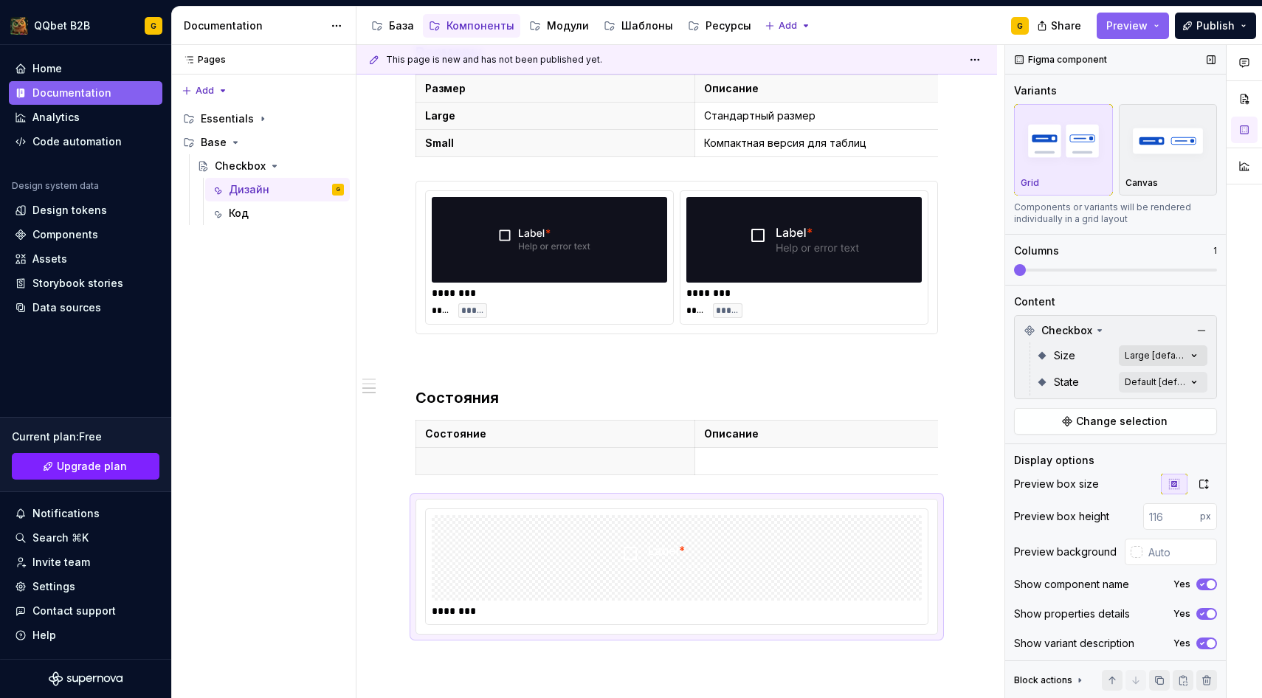
click at [1171, 364] on div "Comments Open comments No comments yet Select ‘Comment’ from the block context …" at bounding box center [1133, 372] width 257 height 654
click at [1061, 452] on span "Small" at bounding box center [1049, 450] width 28 height 15
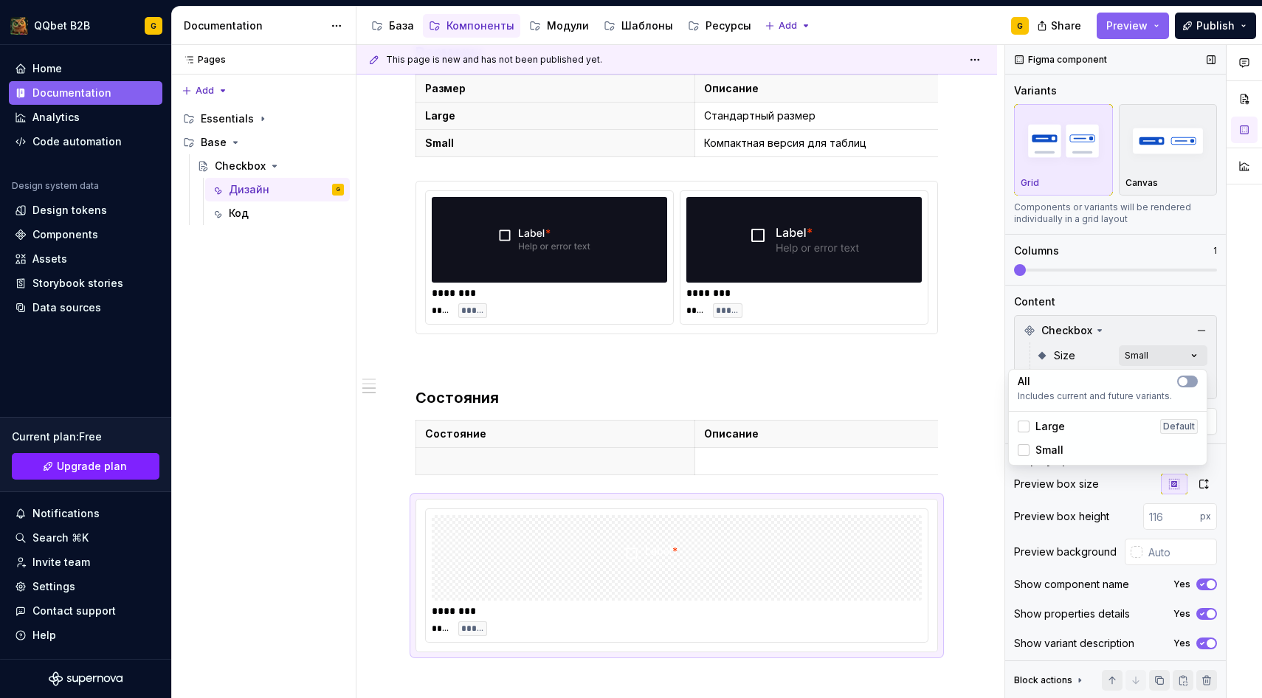
click at [1225, 353] on div "Comments Open comments No comments yet Select ‘Comment’ from the block context …" at bounding box center [1133, 372] width 257 height 654
click at [1159, 390] on div "Comments Open comments No comments yet Select ‘Comment’ from the block context …" at bounding box center [1133, 372] width 257 height 654
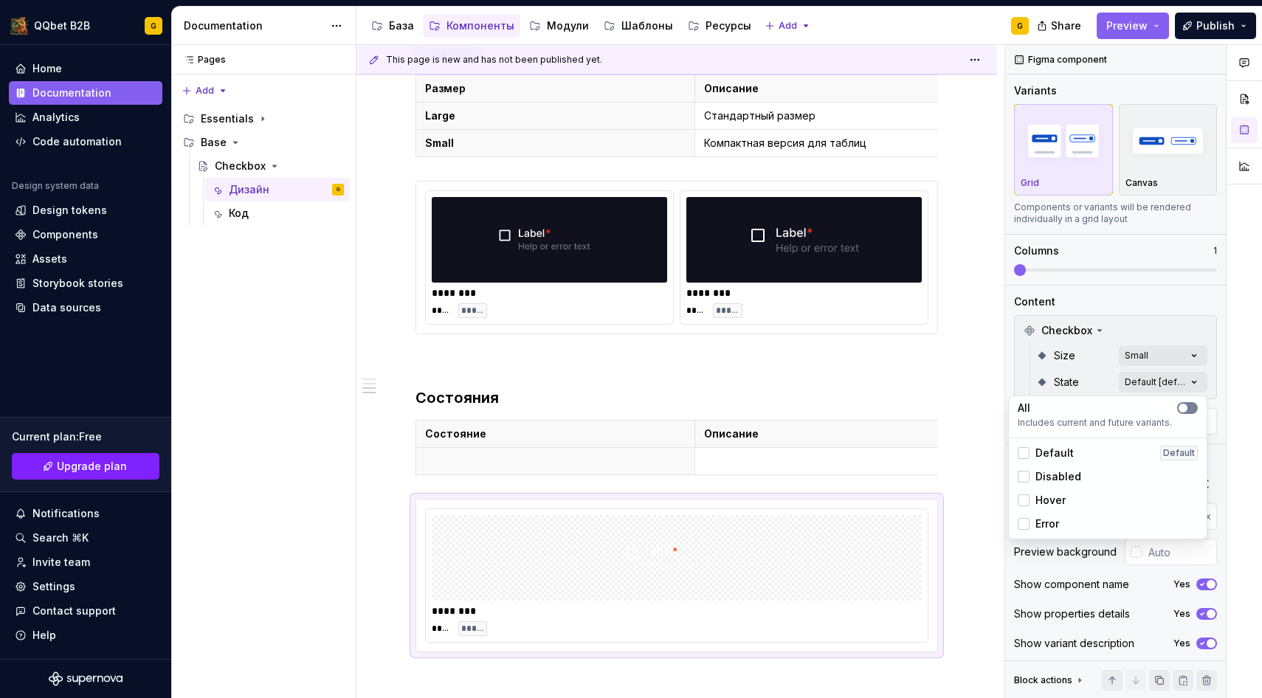
click at [1177, 409] on icon "button" at bounding box center [1183, 408] width 12 height 9
click at [1091, 609] on div "Comments Open comments No comments yet Select ‘Comment’ from the block context …" at bounding box center [1133, 372] width 257 height 654
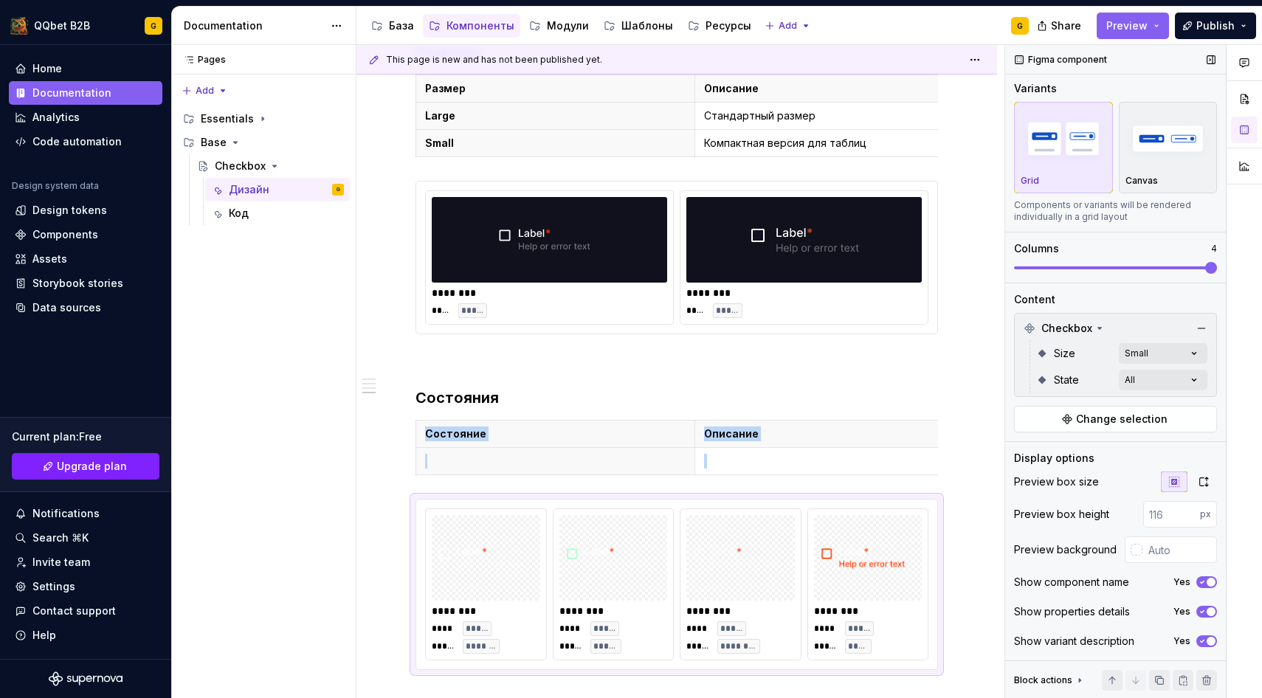
scroll to position [1313, 0]
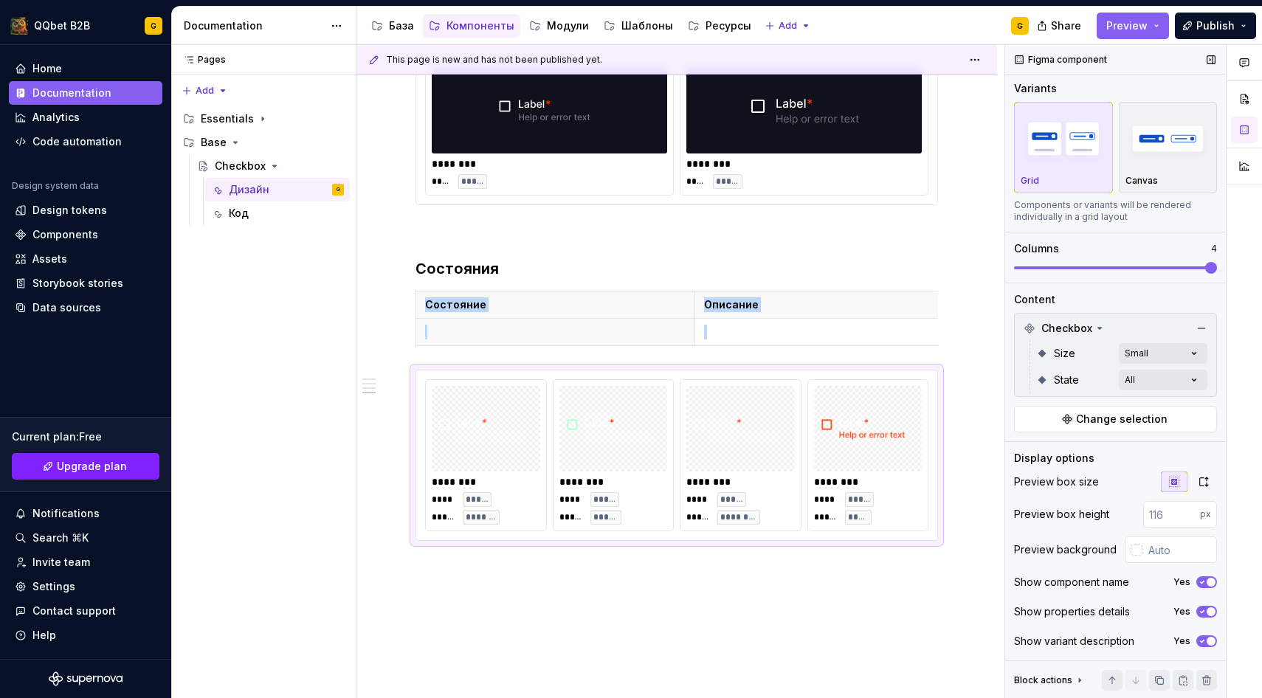
click at [1217, 271] on span at bounding box center [1211, 268] width 12 height 12
click at [1168, 559] on input "text" at bounding box center [1179, 549] width 75 height 27
paste input "10111C"
type input "#10111C"
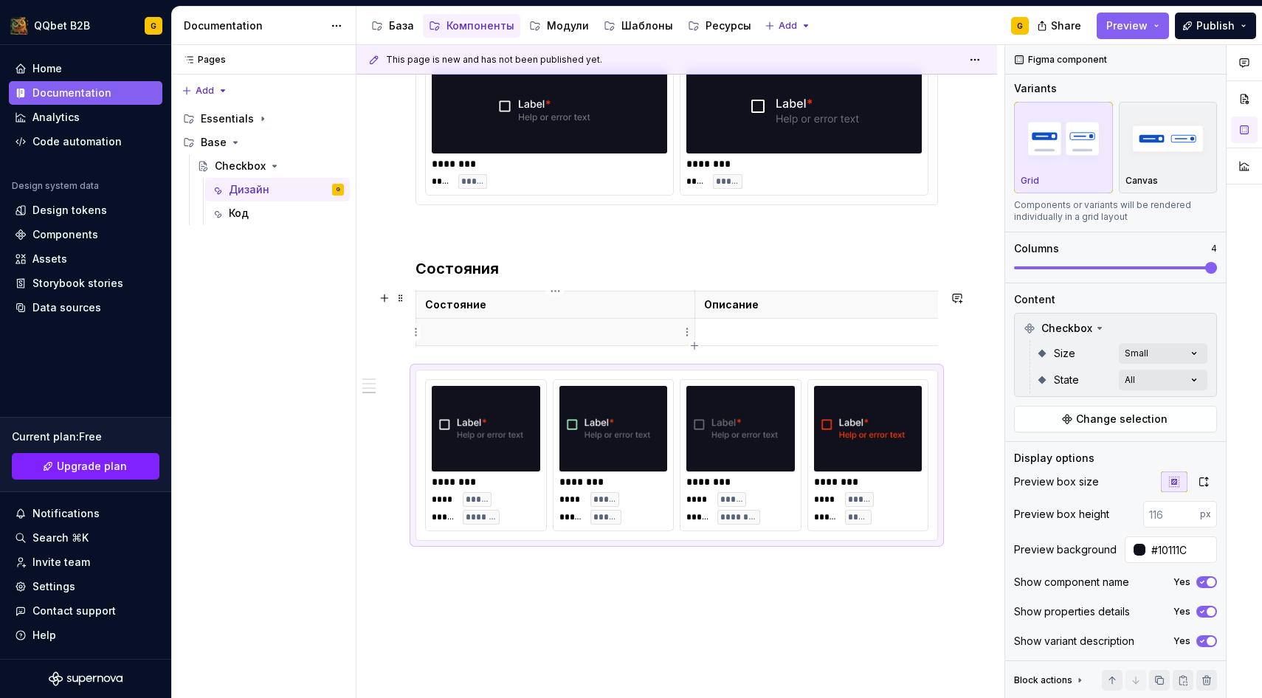
click at [519, 333] on p at bounding box center [555, 332] width 260 height 15
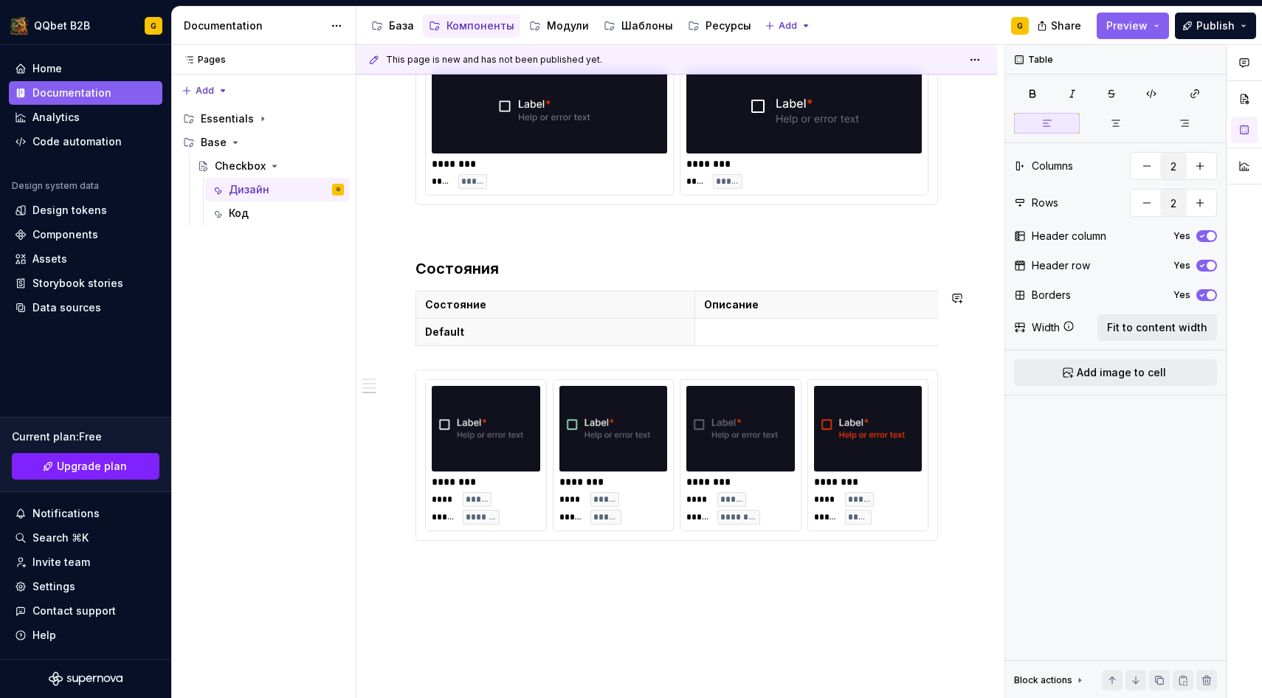
click at [696, 350] on div "Состояние Описание Default" at bounding box center [676, 321] width 522 height 61
click at [696, 343] on icon "button" at bounding box center [694, 346] width 12 height 12
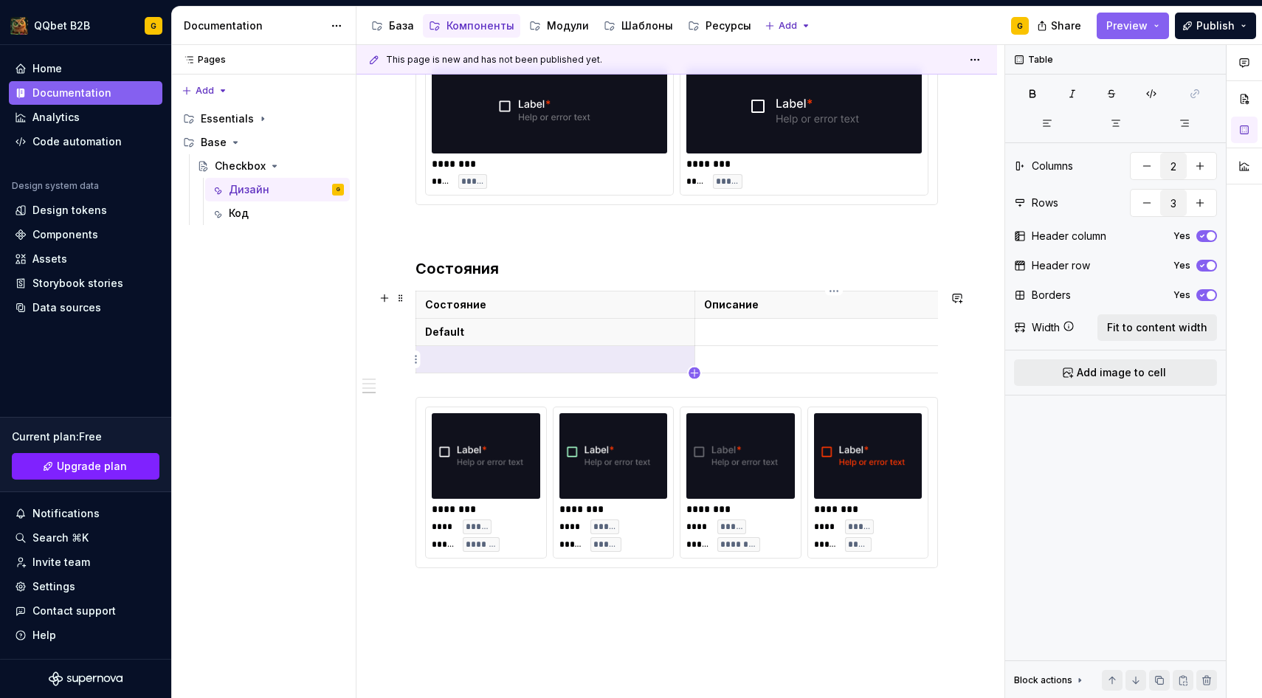
click at [694, 374] on icon "button" at bounding box center [694, 373] width 7 height 7
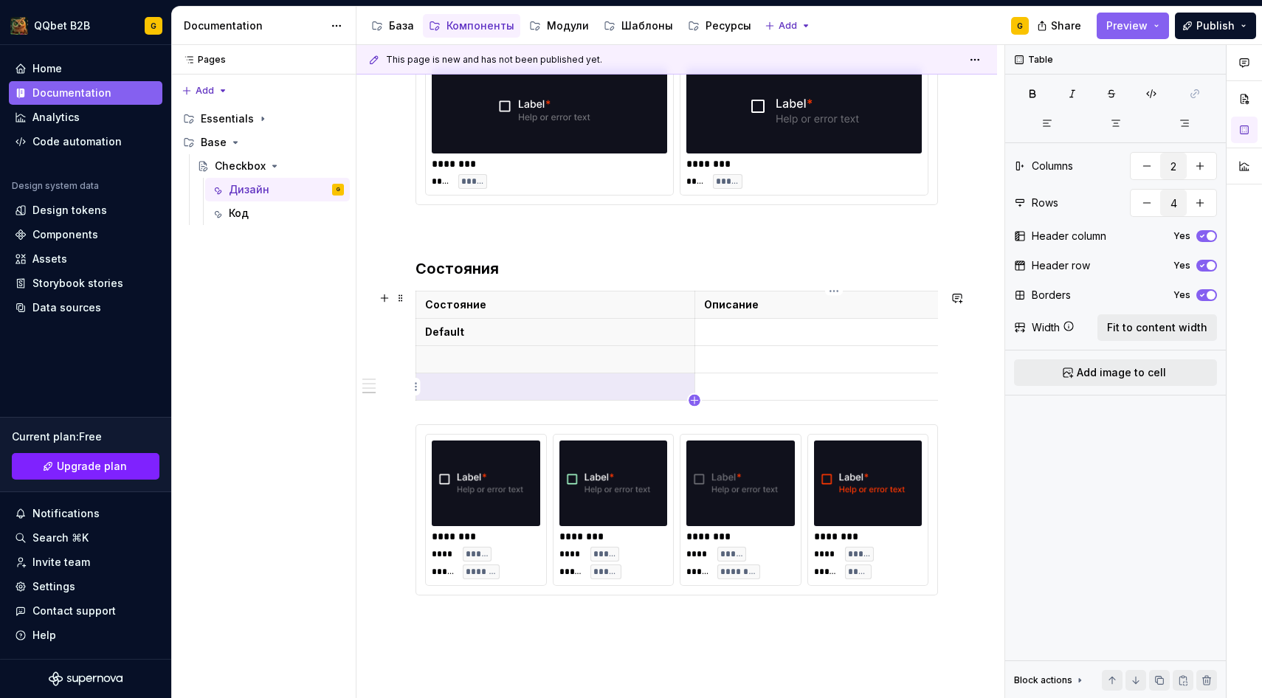
click at [694, 400] on icon "button" at bounding box center [694, 400] width 7 height 7
type input "5"
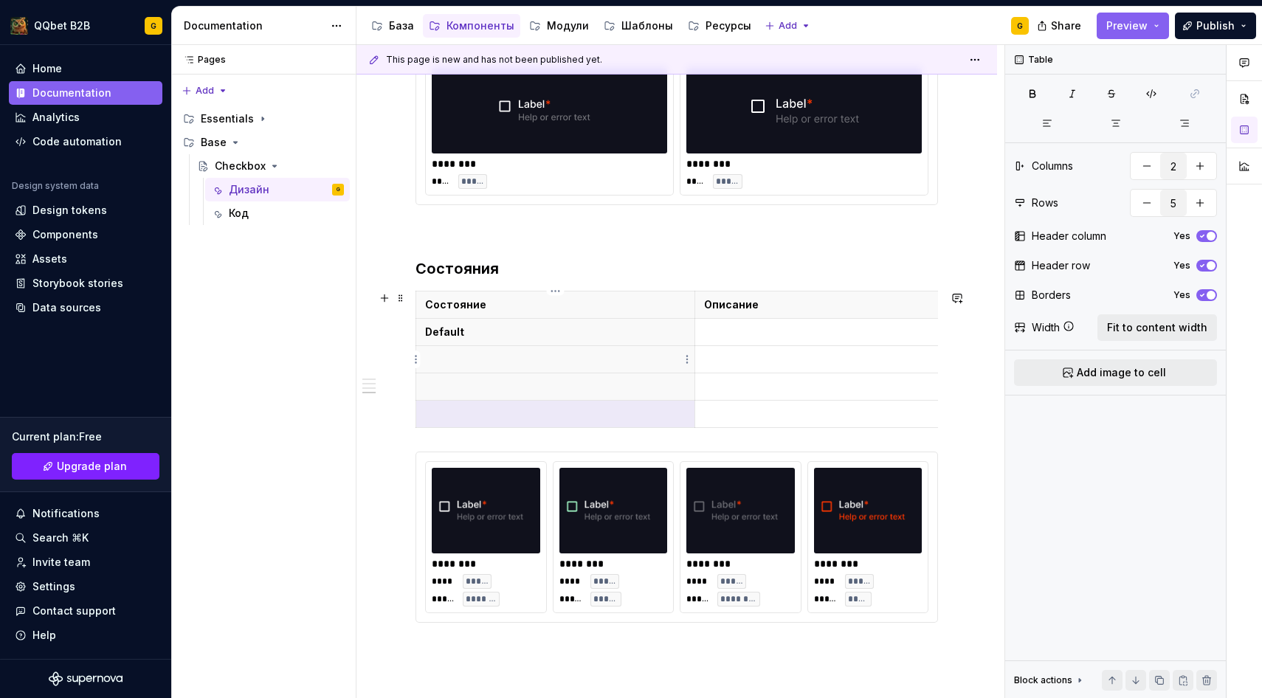
click at [547, 363] on p at bounding box center [555, 359] width 260 height 15
click at [531, 384] on p at bounding box center [555, 386] width 260 height 15
click at [937, 319] on td at bounding box center [833, 332] width 279 height 27
click at [1205, 163] on button "button" at bounding box center [1199, 166] width 27 height 27
type input "3"
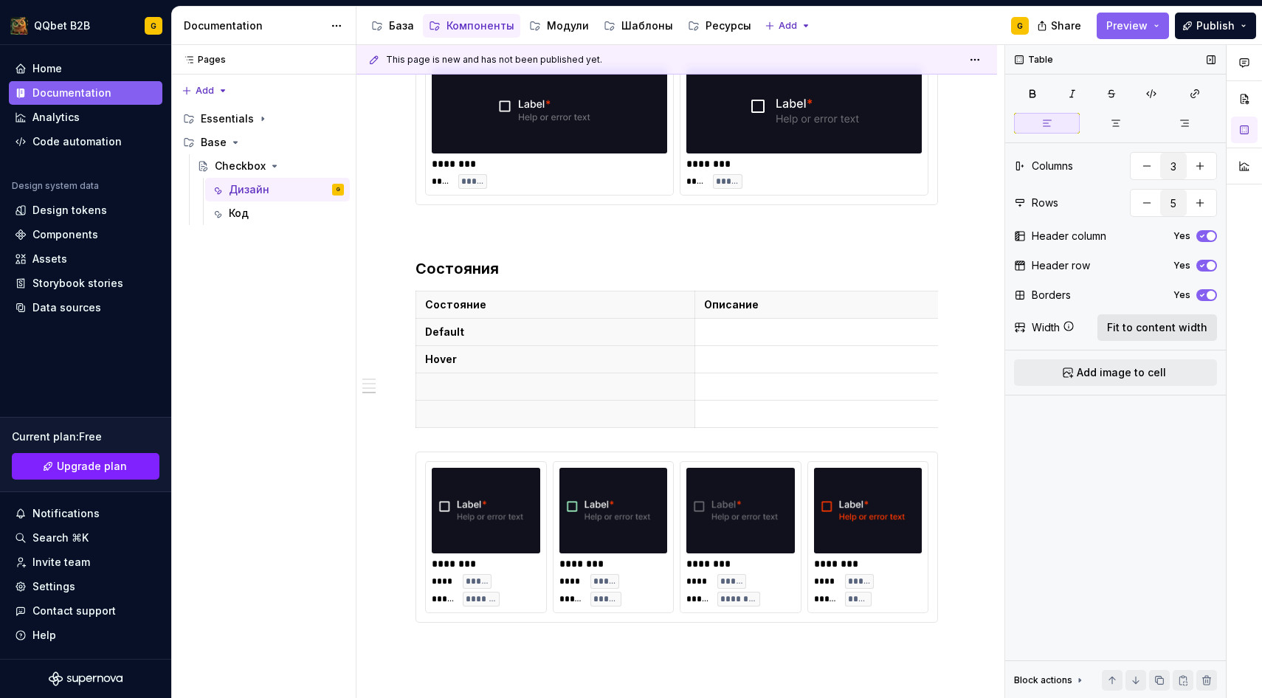
click at [1124, 319] on button "Fit to content width" at bounding box center [1157, 327] width 120 height 27
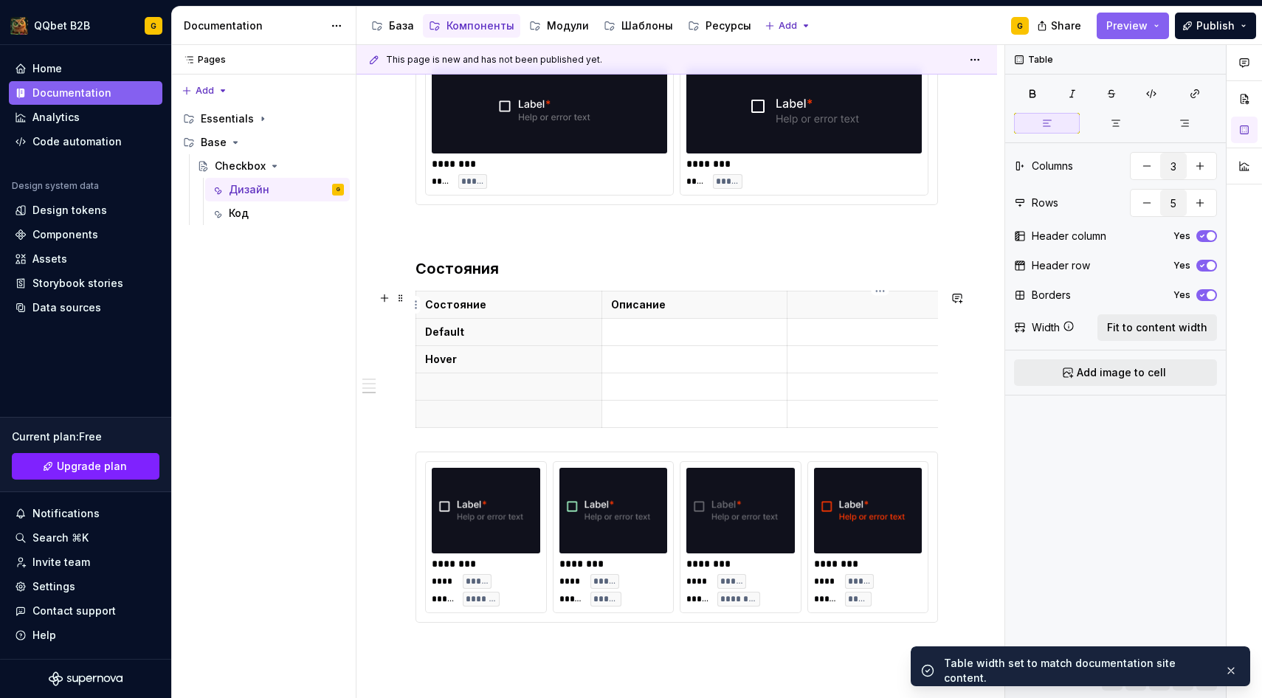
click at [817, 294] on th at bounding box center [880, 304] width 186 height 27
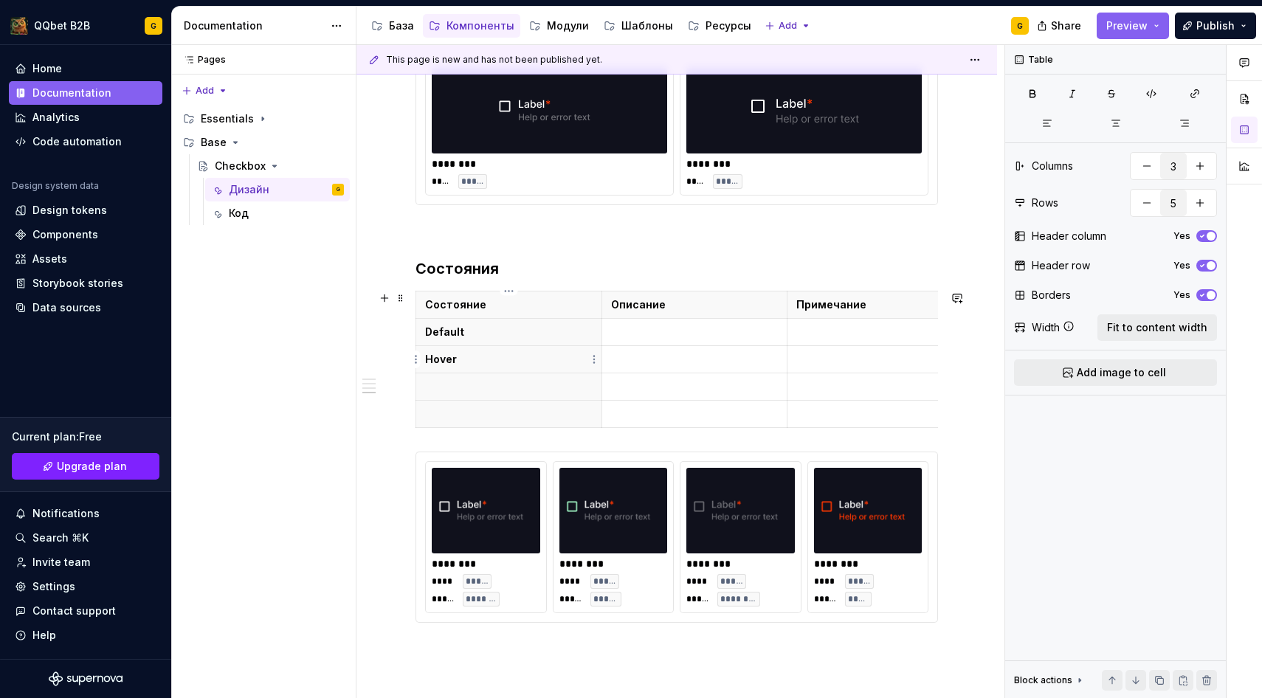
click at [531, 384] on p at bounding box center [508, 386] width 167 height 15
click at [548, 418] on p at bounding box center [508, 414] width 167 height 15
click at [665, 328] on p at bounding box center [694, 332] width 167 height 15
click at [649, 351] on td at bounding box center [694, 359] width 186 height 27
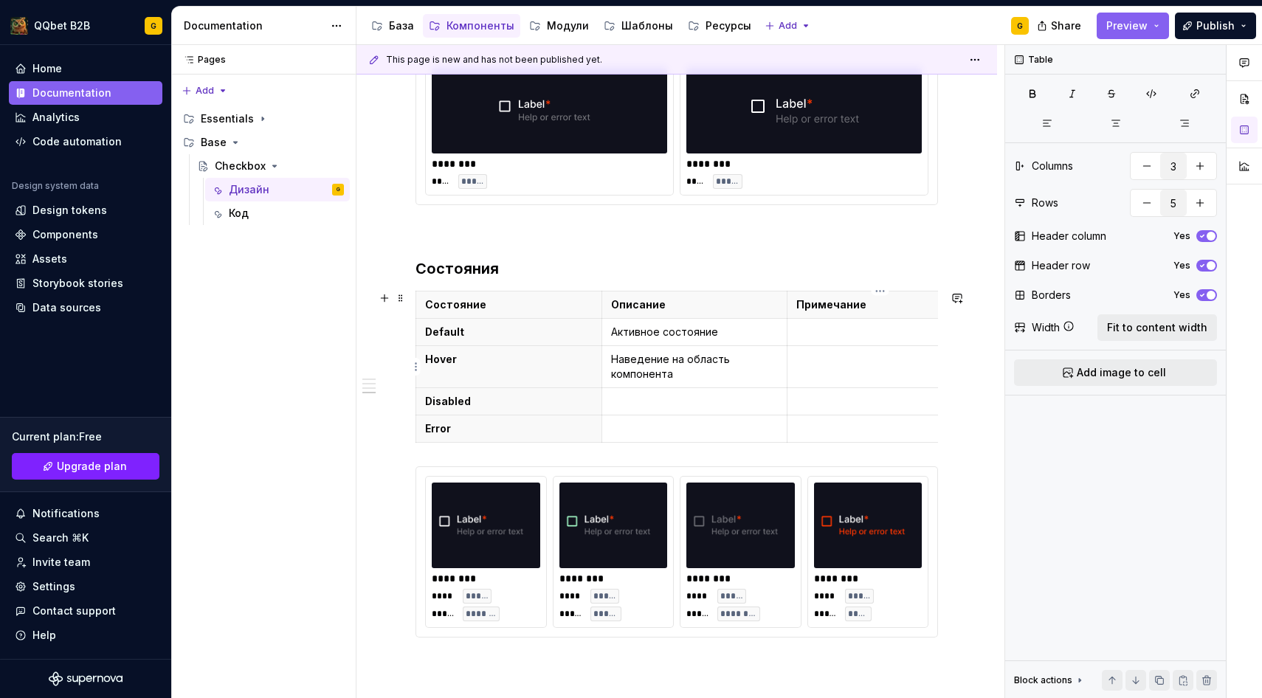
click at [840, 361] on p at bounding box center [879, 359] width 167 height 15
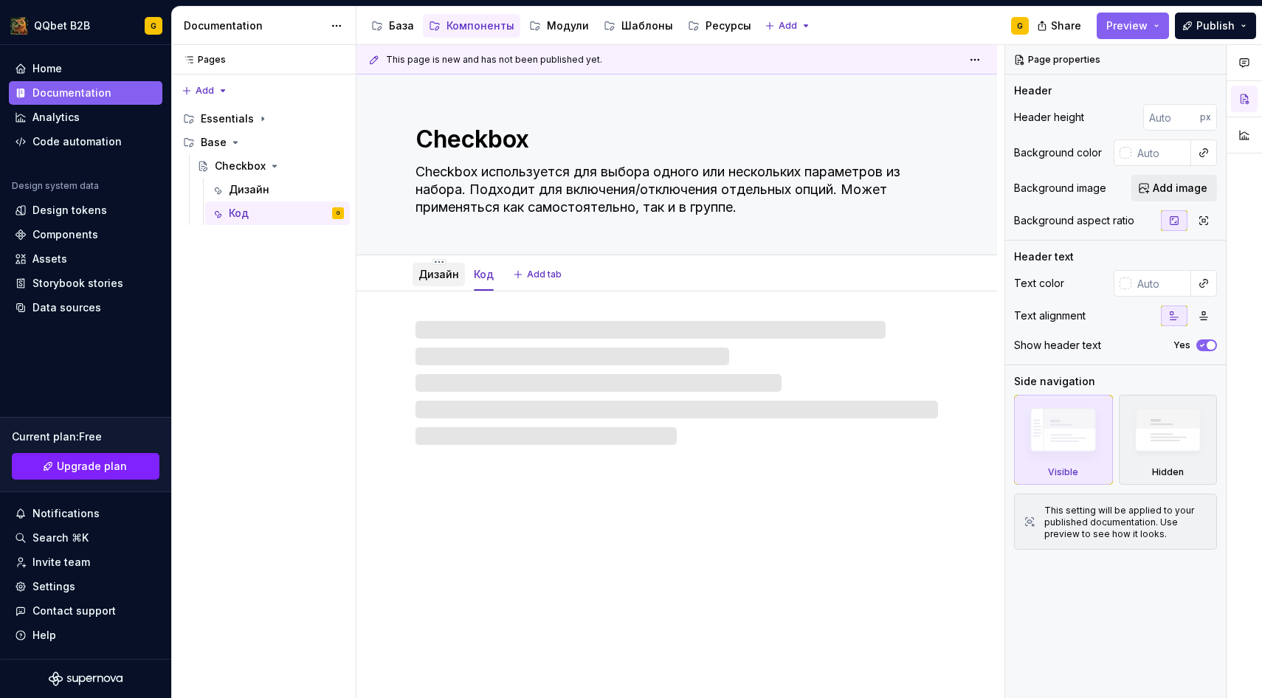
click at [437, 273] on link "Дизайн" at bounding box center [438, 274] width 41 height 13
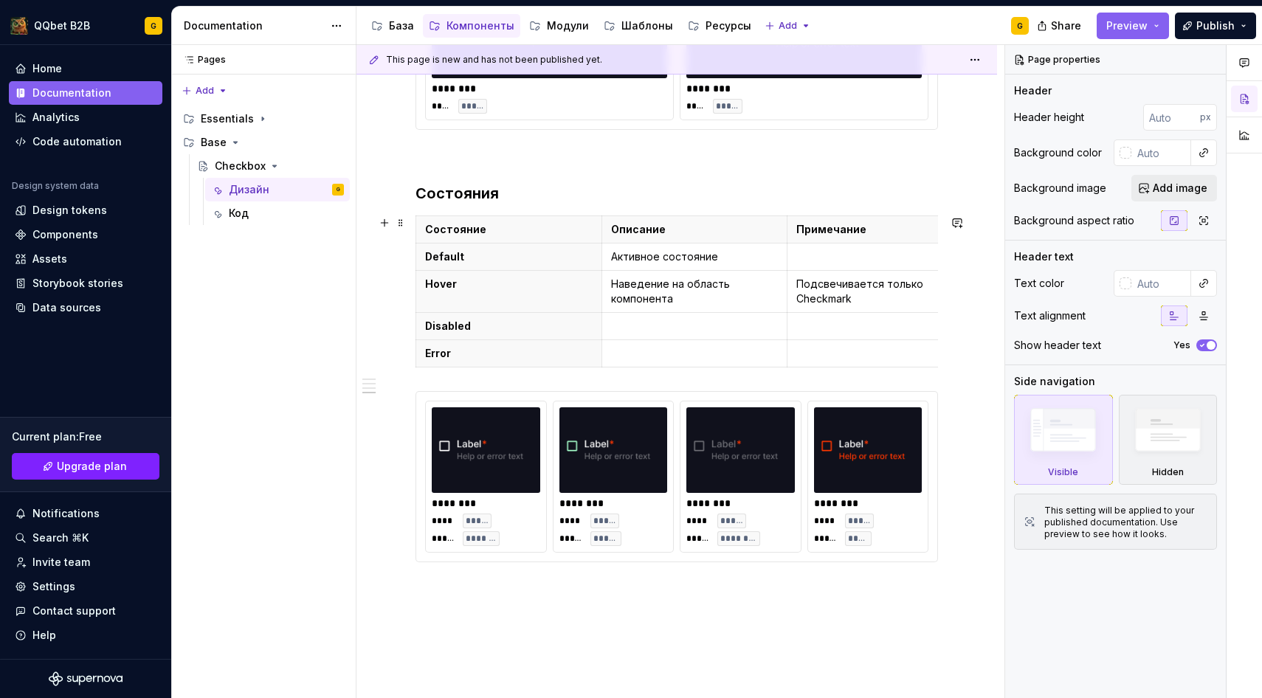
scroll to position [1379, 0]
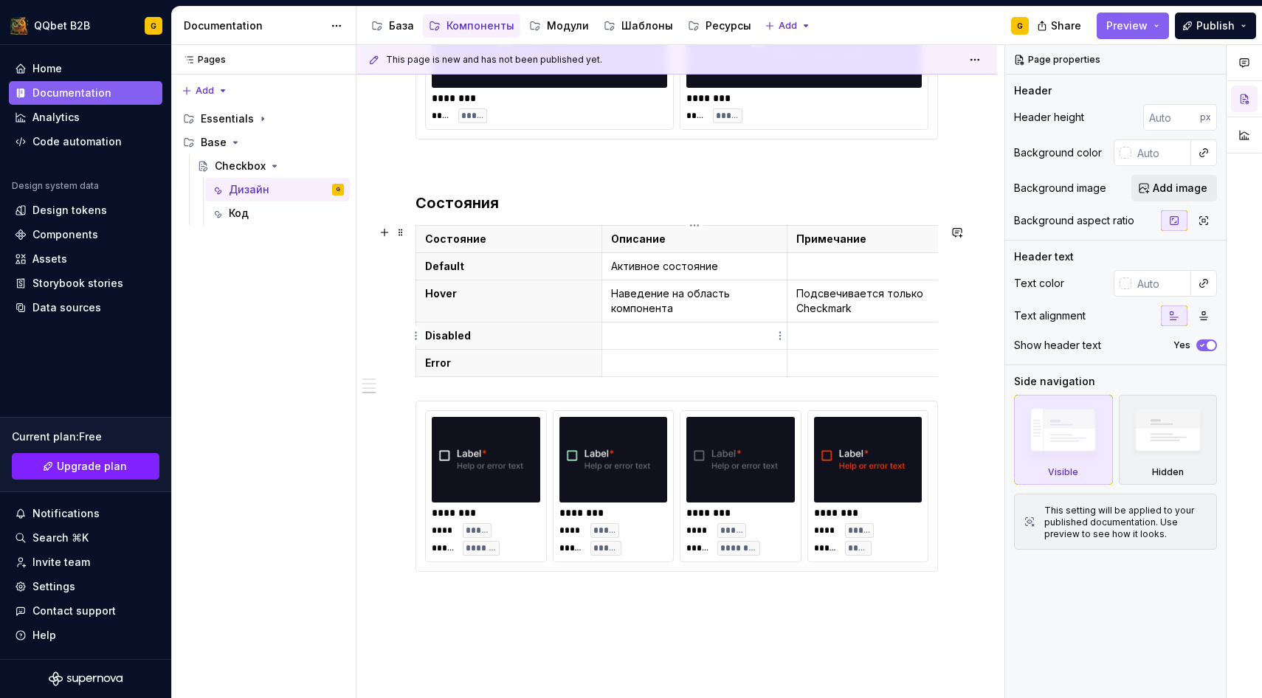
click at [687, 329] on p at bounding box center [694, 335] width 167 height 15
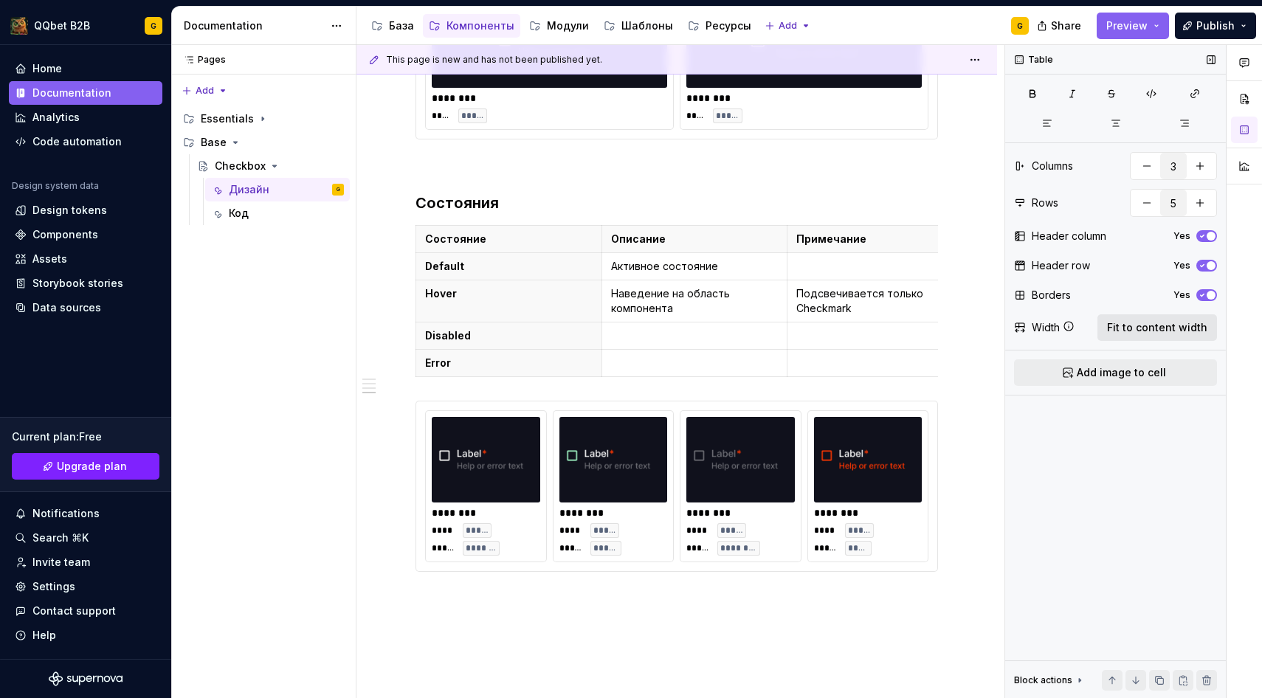
click at [1133, 321] on span "Fit to content width" at bounding box center [1157, 327] width 100 height 15
type textarea "*"
click at [721, 371] on td at bounding box center [694, 363] width 186 height 27
drag, startPoint x: 857, startPoint y: 315, endPoint x: 796, endPoint y: 291, distance: 65.6
click at [796, 291] on p "Подсвечивается только Checkmark" at bounding box center [879, 301] width 167 height 30
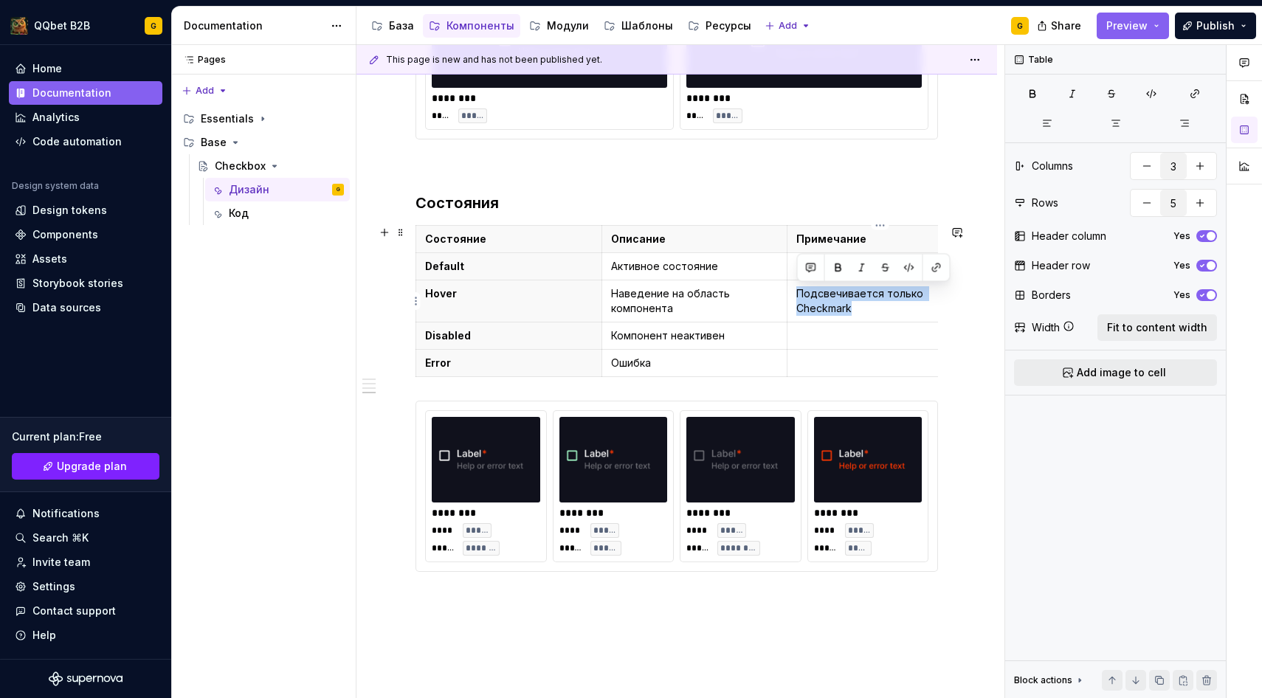
copy p "Подсвечивается только Checkmark"
click at [809, 360] on p at bounding box center [879, 363] width 167 height 15
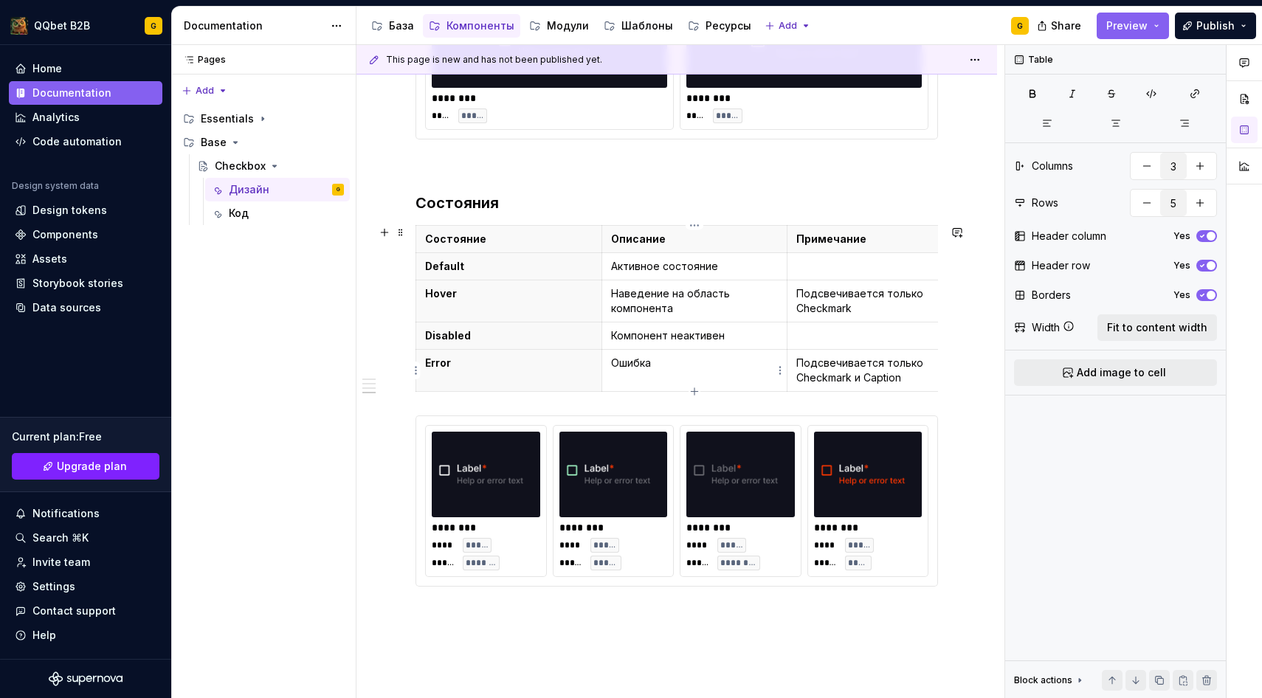
click at [680, 364] on p "Ошибка" at bounding box center [694, 363] width 167 height 15
click at [708, 345] on td "Компонент неактивен" at bounding box center [694, 335] width 186 height 27
click at [730, 314] on p "Наведение на область компонента" at bounding box center [694, 301] width 167 height 30
click at [730, 271] on p "Активное состояние" at bounding box center [694, 266] width 167 height 15
click at [821, 308] on p "Подсвечивается только Checkmark" at bounding box center [879, 301] width 167 height 30
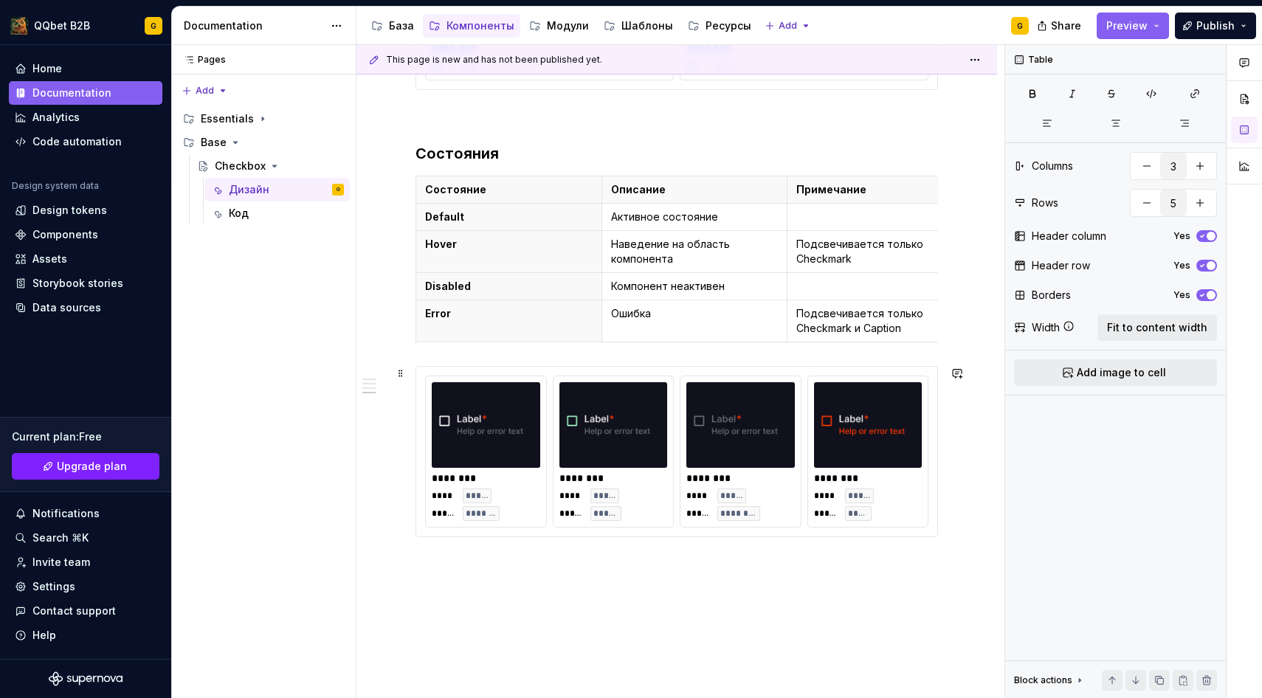
scroll to position [1431, 0]
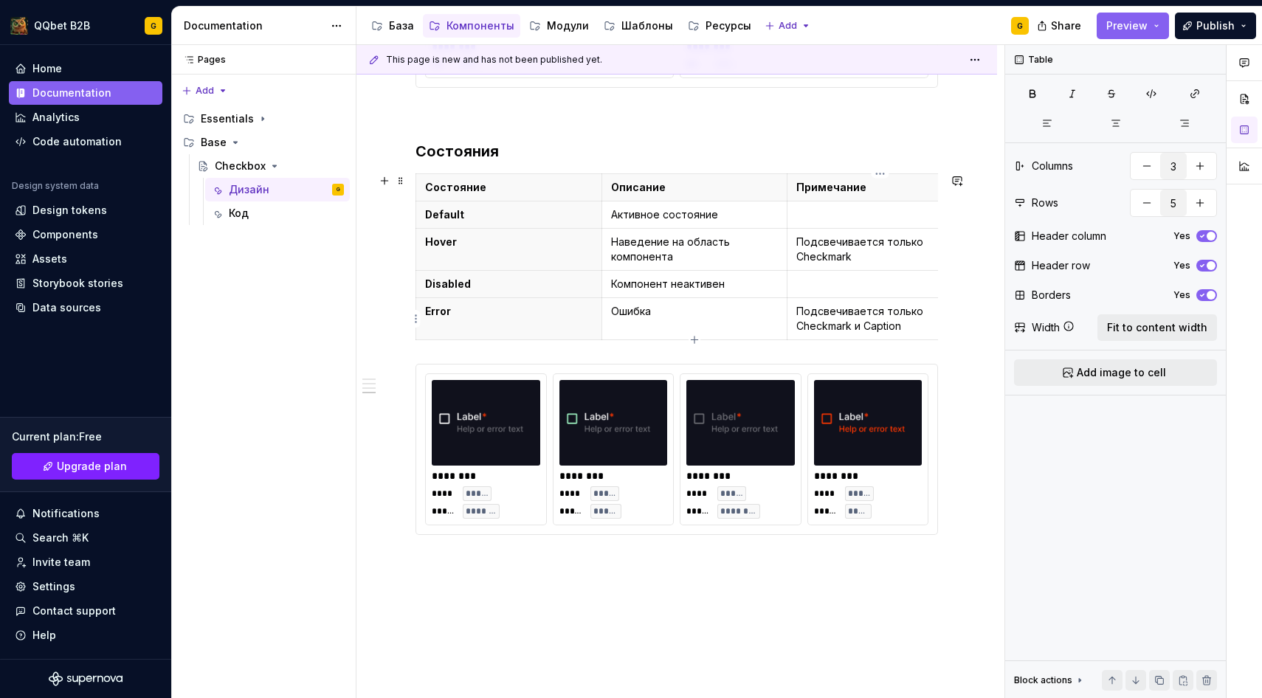
click at [885, 335] on td "Подсвечивается только Checkmark и Caption" at bounding box center [880, 319] width 186 height 42
click at [882, 333] on p "Подсвечивается только Checkmark и Caption" at bounding box center [879, 319] width 167 height 30
click at [831, 327] on p "Подсвечивается только Checkmark и Caption" at bounding box center [879, 319] width 167 height 30
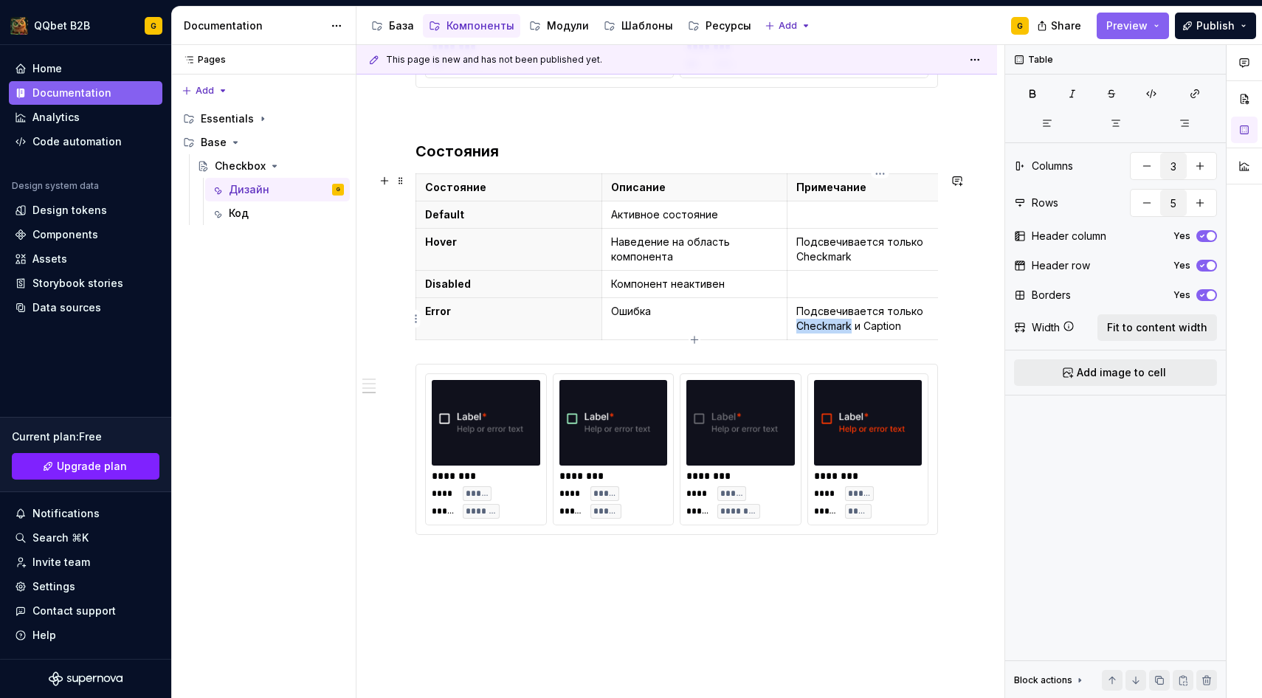
click at [831, 327] on p "Подсвечивается только Checkmark и Caption" at bounding box center [879, 319] width 167 height 30
click at [734, 317] on p "Ошибка" at bounding box center [694, 311] width 167 height 15
click at [710, 284] on p "Компонент неактивен" at bounding box center [694, 284] width 167 height 15
click at [666, 283] on p "Компонент неактивен" at bounding box center [694, 284] width 167 height 15
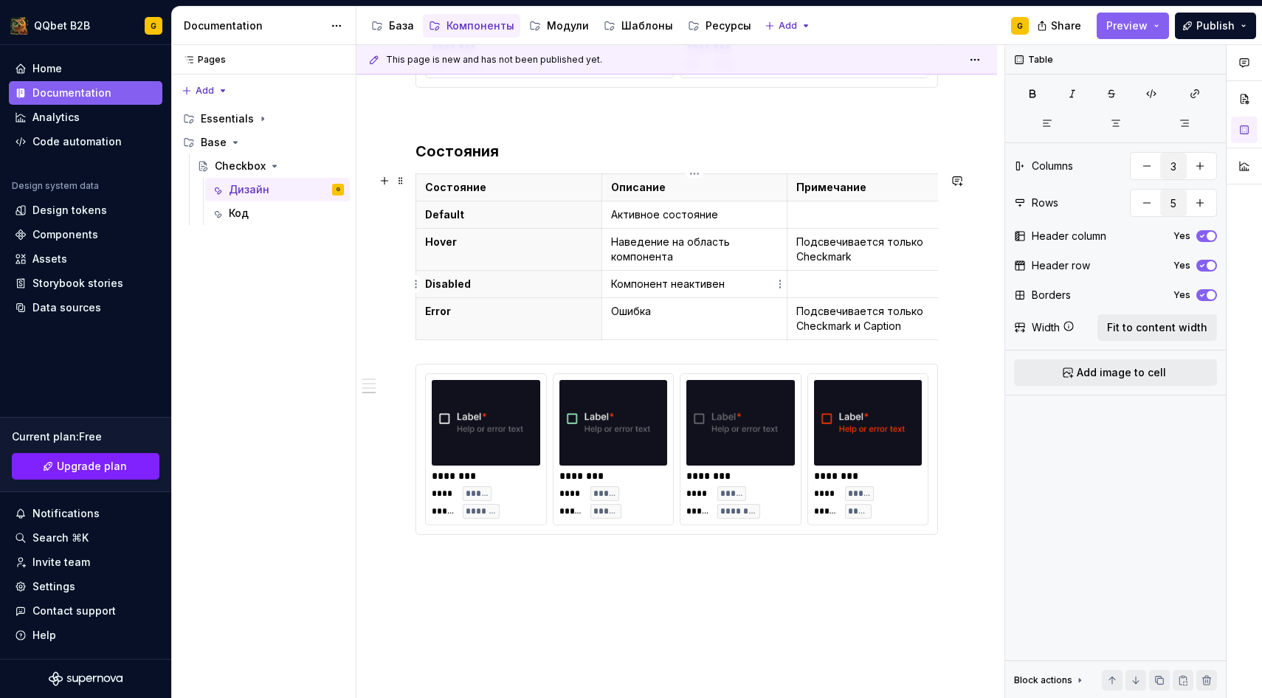
click at [653, 283] on p "Компонент неактивен" at bounding box center [694, 284] width 167 height 15
click at [648, 238] on p "Наведение на область компонента" at bounding box center [694, 250] width 167 height 30
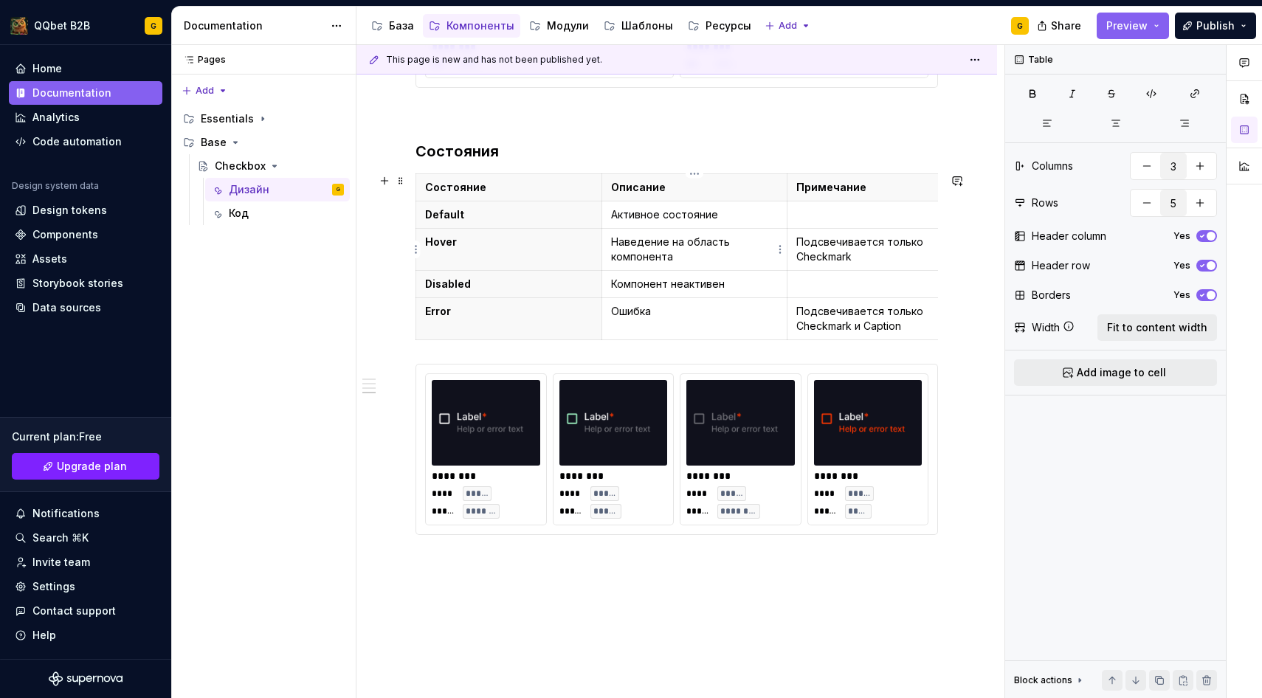
click at [693, 246] on p "Наведение на область компонента" at bounding box center [694, 250] width 167 height 30
click at [656, 263] on p "Наведение на область компонента" at bounding box center [694, 250] width 167 height 30
click at [801, 253] on p "Подсвечивается только Checkmark" at bounding box center [879, 250] width 167 height 30
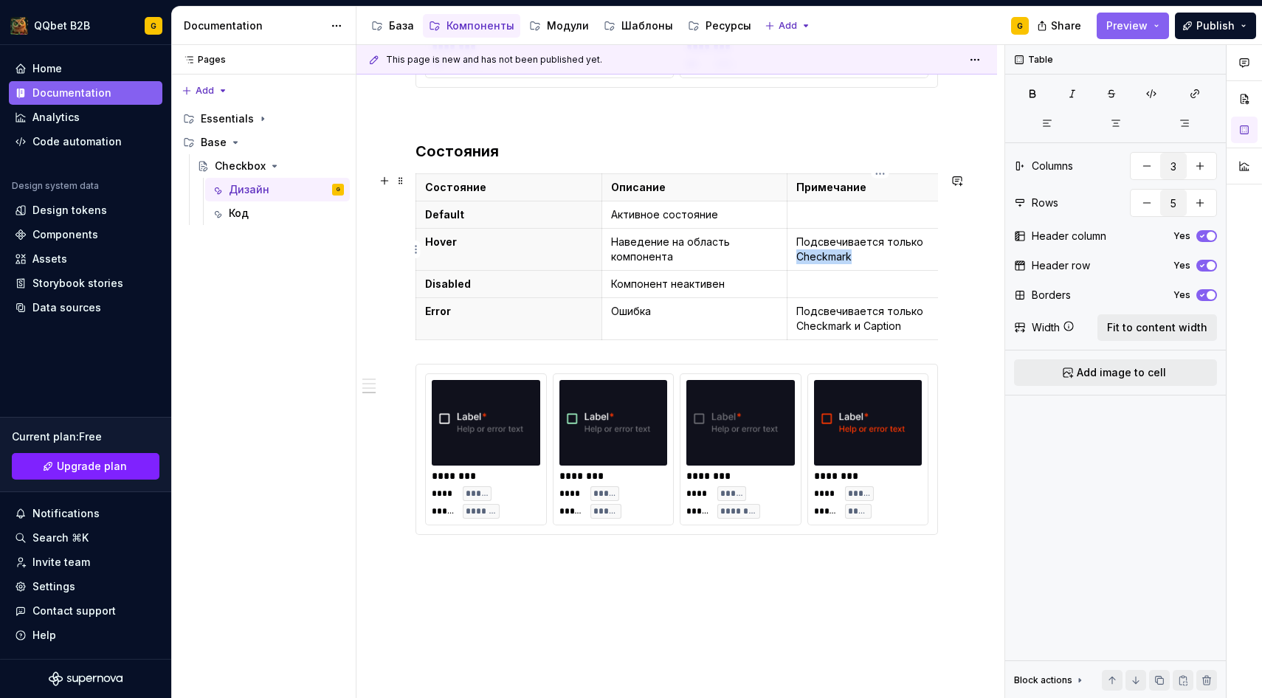
click at [801, 253] on p "Подсвечивается только Checkmark" at bounding box center [879, 250] width 167 height 30
click at [831, 327] on p "Подсвечивается только Checkmark и Caption" at bounding box center [879, 319] width 167 height 30
click at [851, 328] on p "Подсвечивается только Checkmark и Caption" at bounding box center [879, 319] width 167 height 30
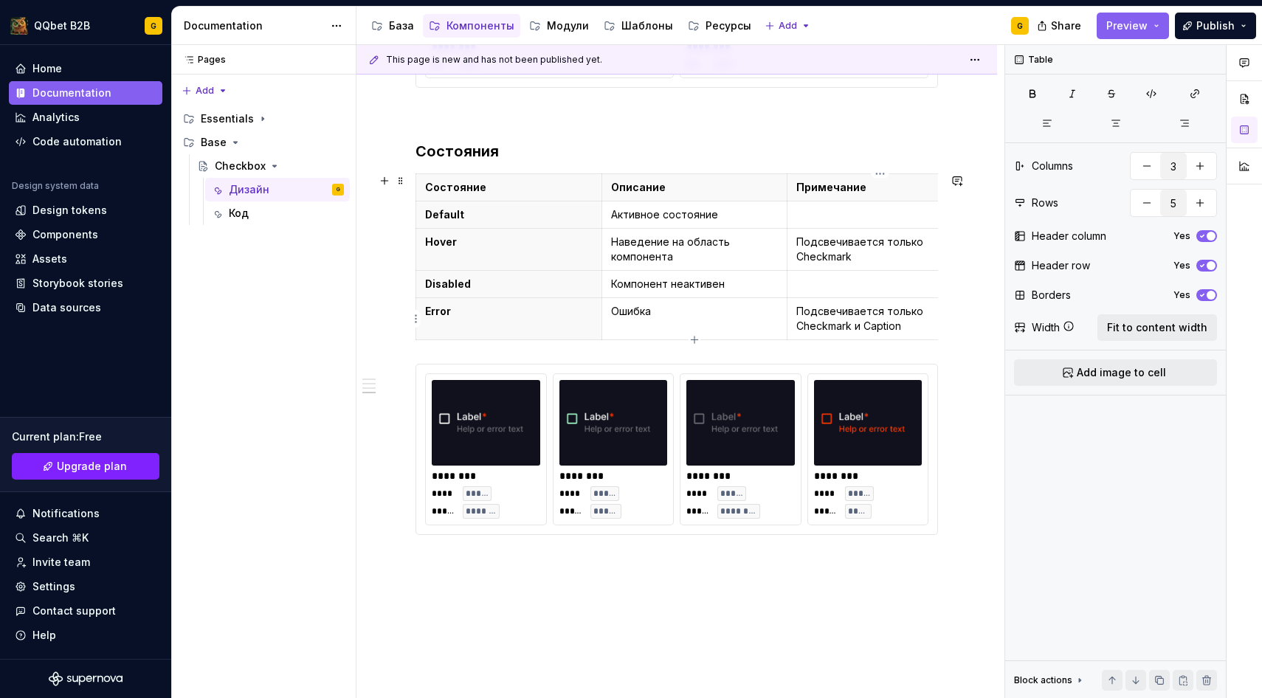
click at [883, 328] on p "Подсвечивается только Checkmark и Caption" at bounding box center [879, 319] width 167 height 30
click at [862, 324] on p "Подсвечивается только Checkmark и Caption" at bounding box center [879, 319] width 167 height 30
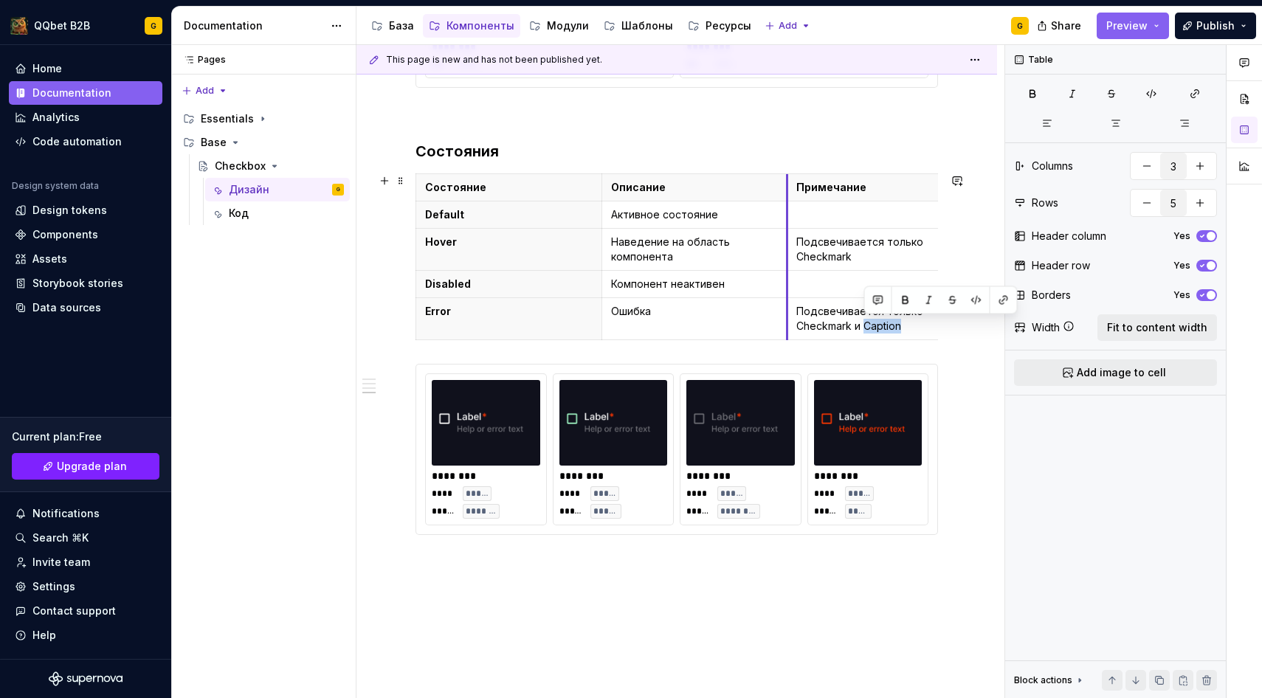
click at [786, 302] on tr "Error Ошибка Подсвечивается только Checkmark и Caption" at bounding box center [694, 319] width 557 height 42
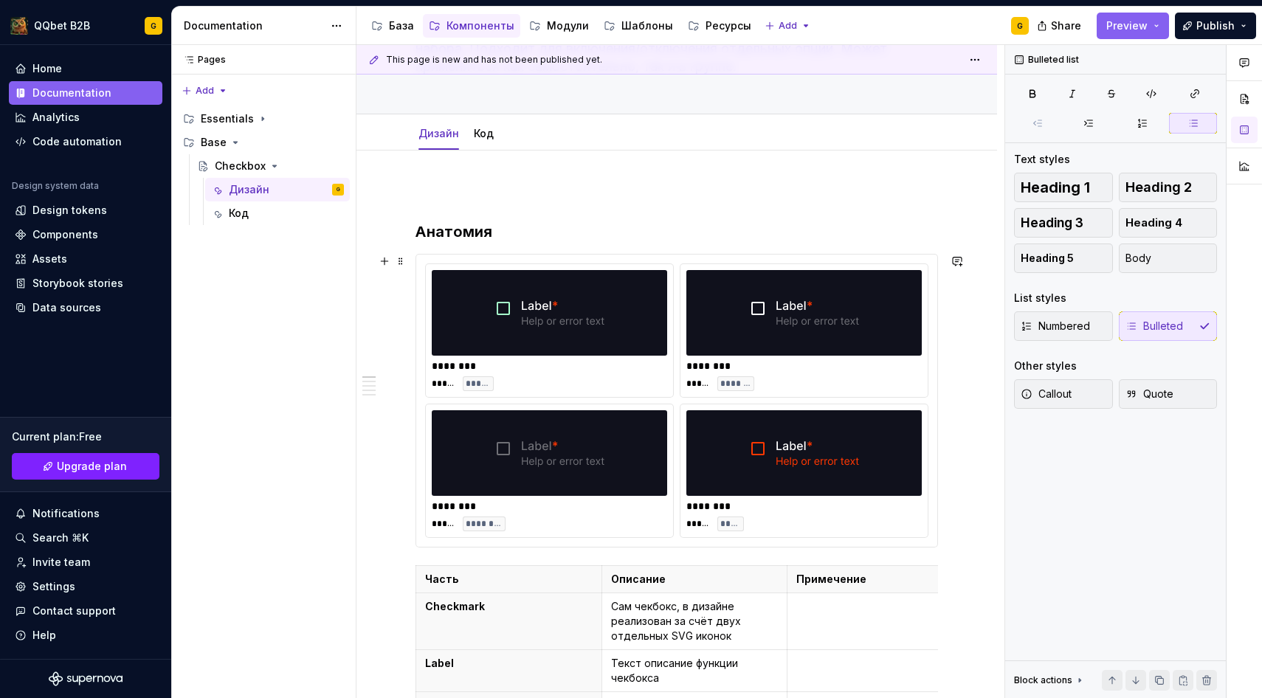
scroll to position [0, 0]
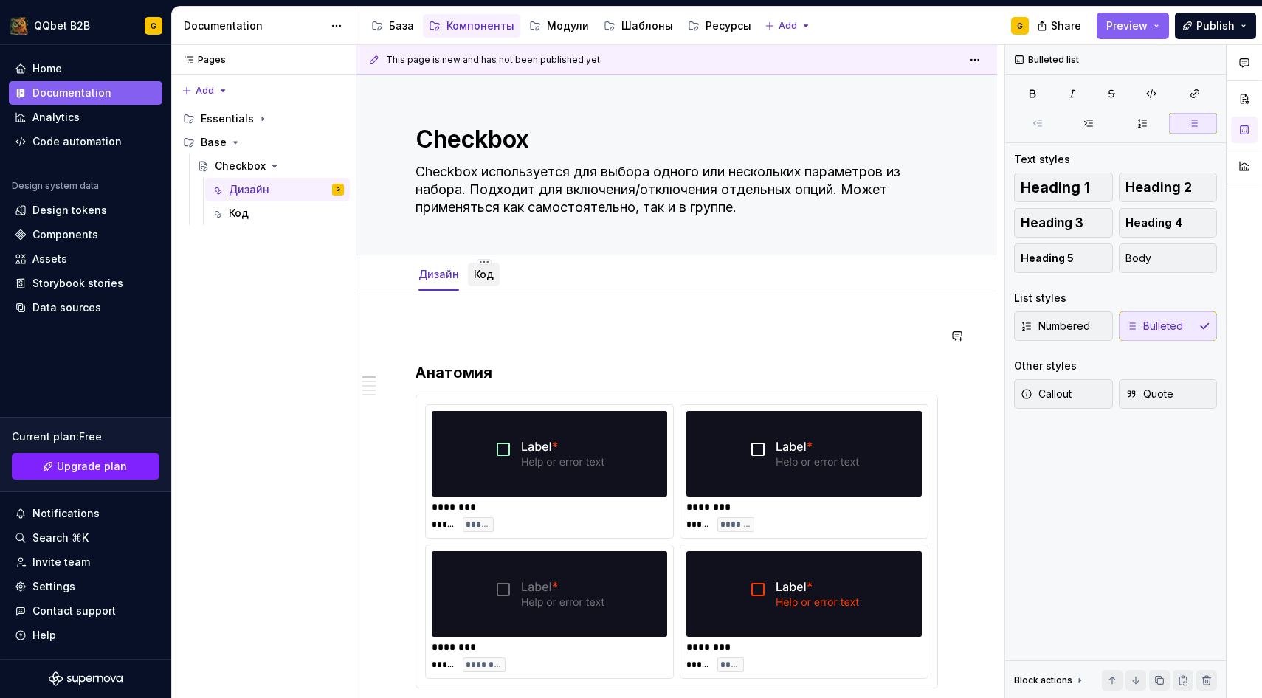
click at [486, 281] on div "Код" at bounding box center [484, 274] width 20 height 15
click at [488, 273] on link "Код" at bounding box center [484, 274] width 20 height 13
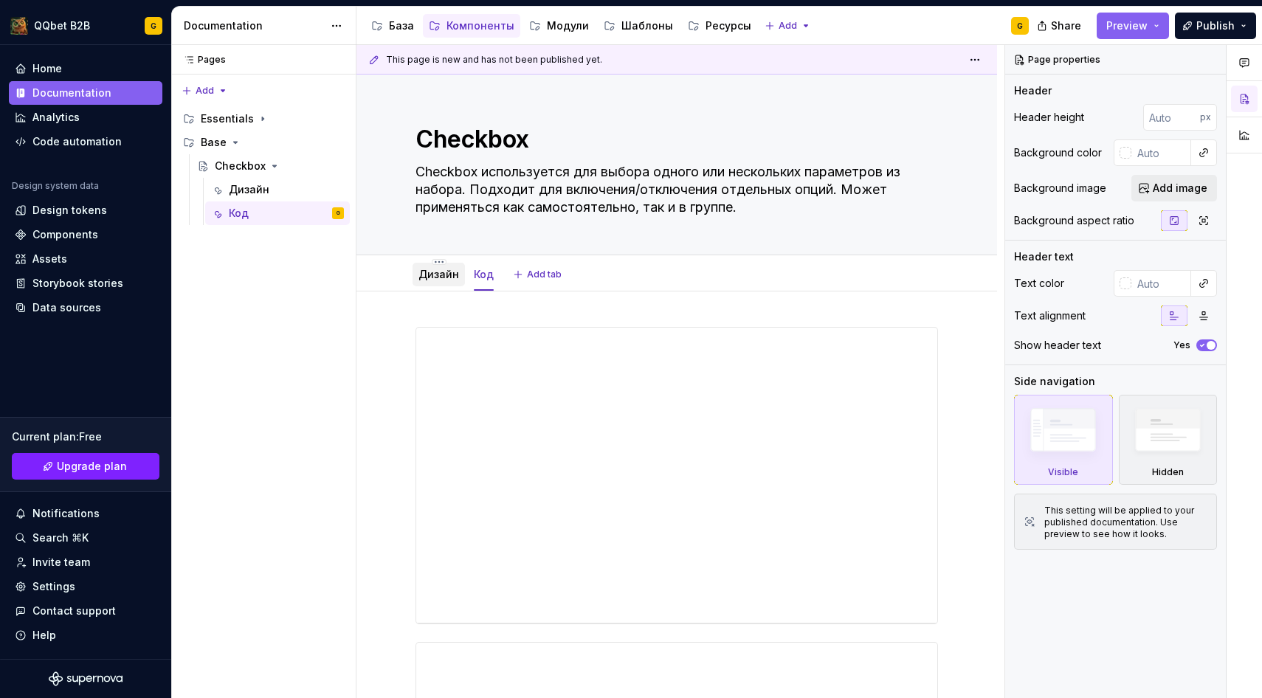
click at [438, 277] on link "Дизайн" at bounding box center [438, 274] width 41 height 13
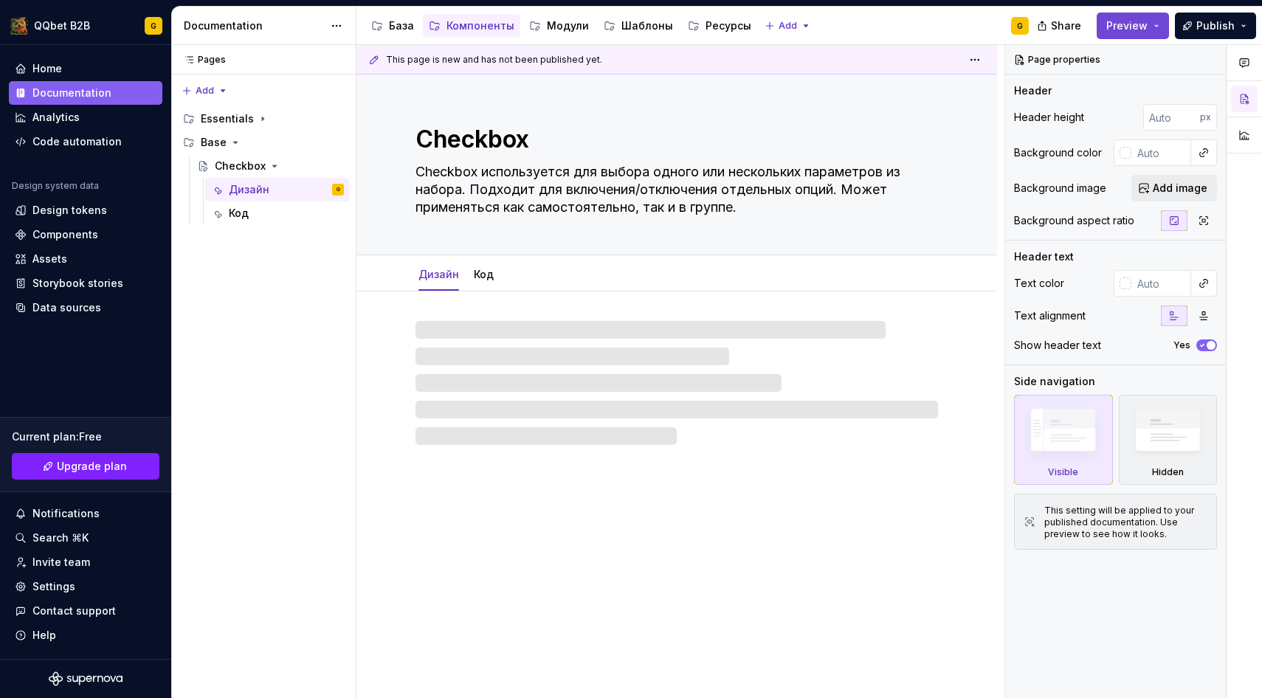
click at [1125, 33] on button "Preview" at bounding box center [1132, 26] width 72 height 27
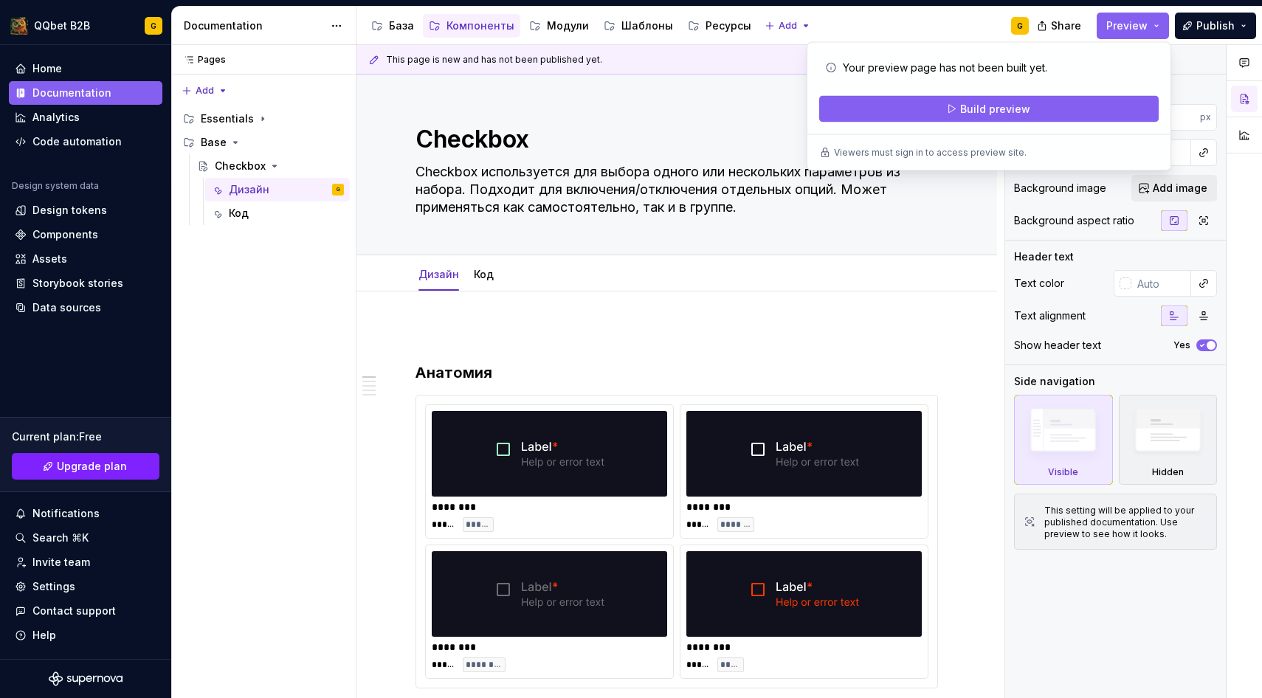
click at [1076, 134] on div "Your preview page has not been built yet. Build preview Viewers must sign in to…" at bounding box center [988, 106] width 364 height 129
click at [1077, 107] on button "Build preview" at bounding box center [988, 109] width 339 height 27
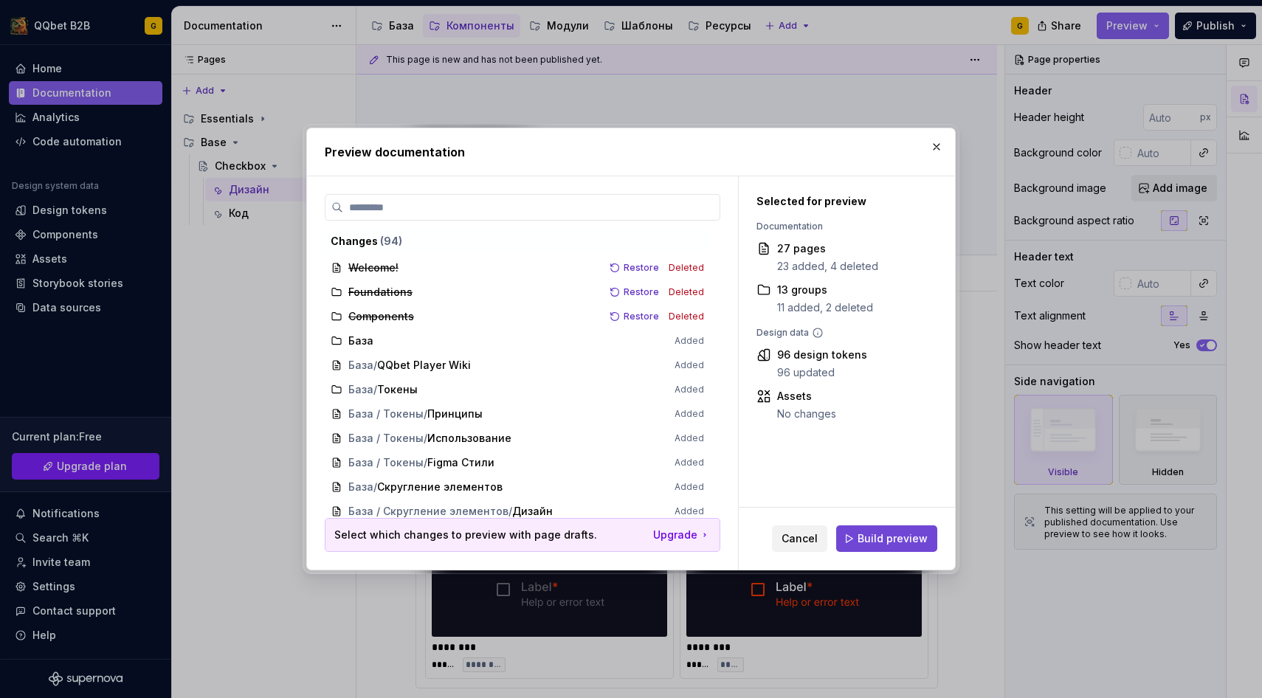
click at [916, 533] on span "Build preview" at bounding box center [892, 538] width 70 height 15
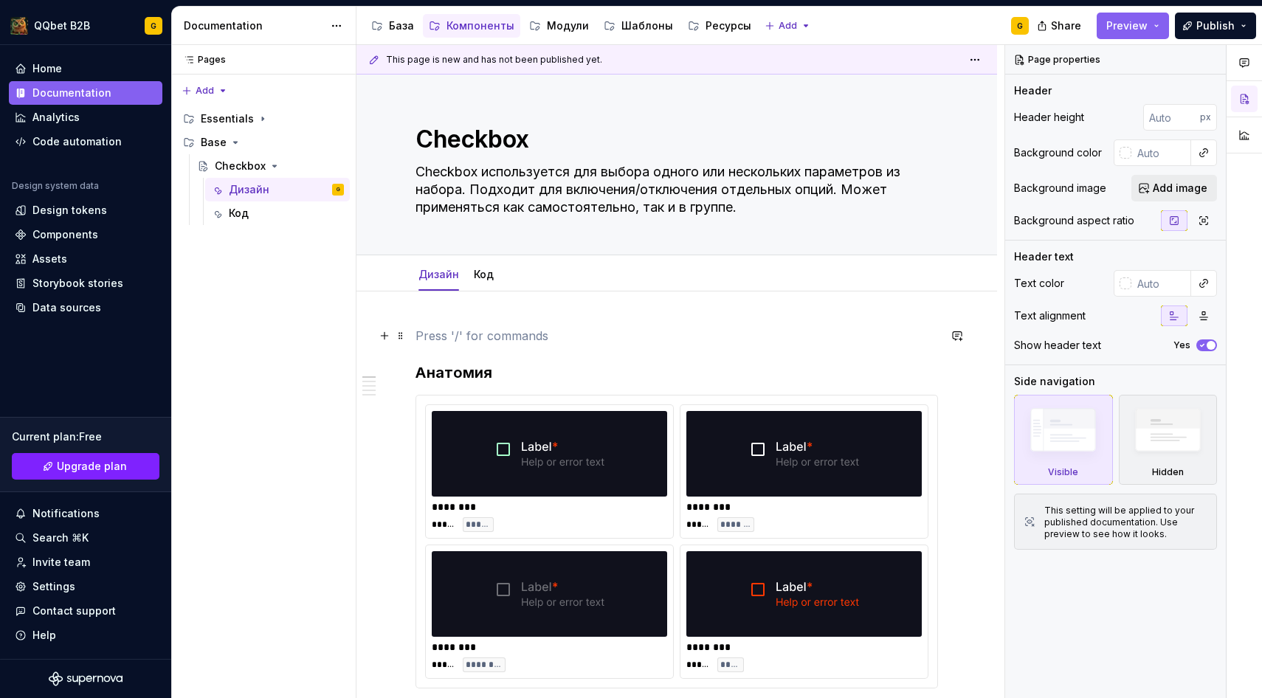
click at [446, 334] on p at bounding box center [676, 336] width 522 height 18
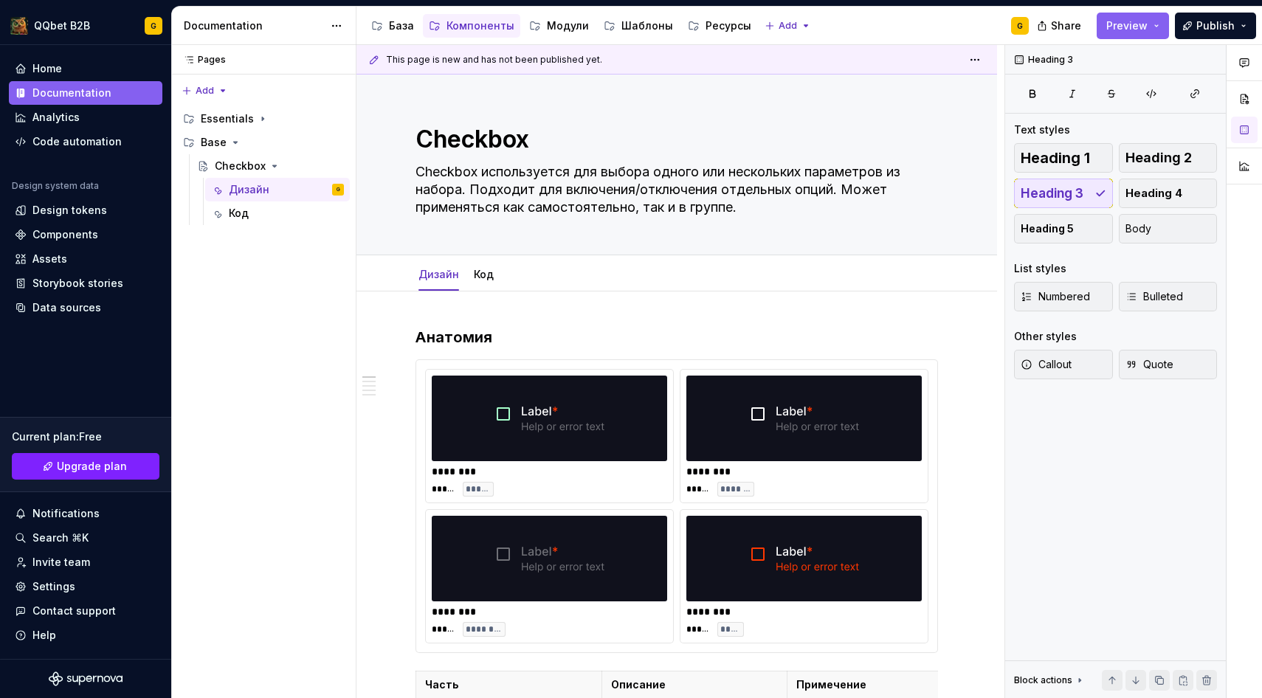
type textarea "*"
